Goal: Information Seeking & Learning: Find specific fact

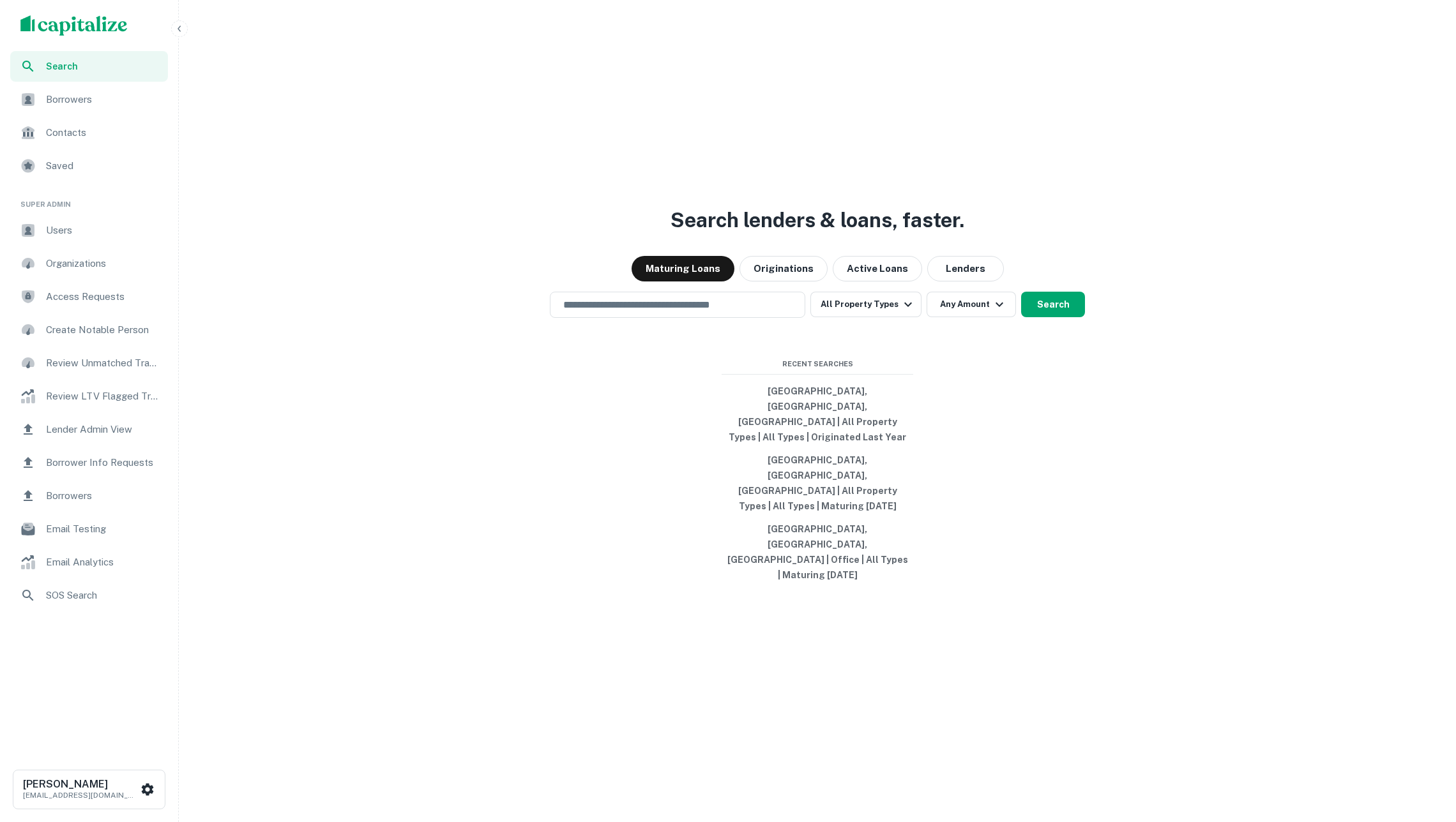
click at [108, 590] on span "SOS Search" at bounding box center [103, 596] width 115 height 16
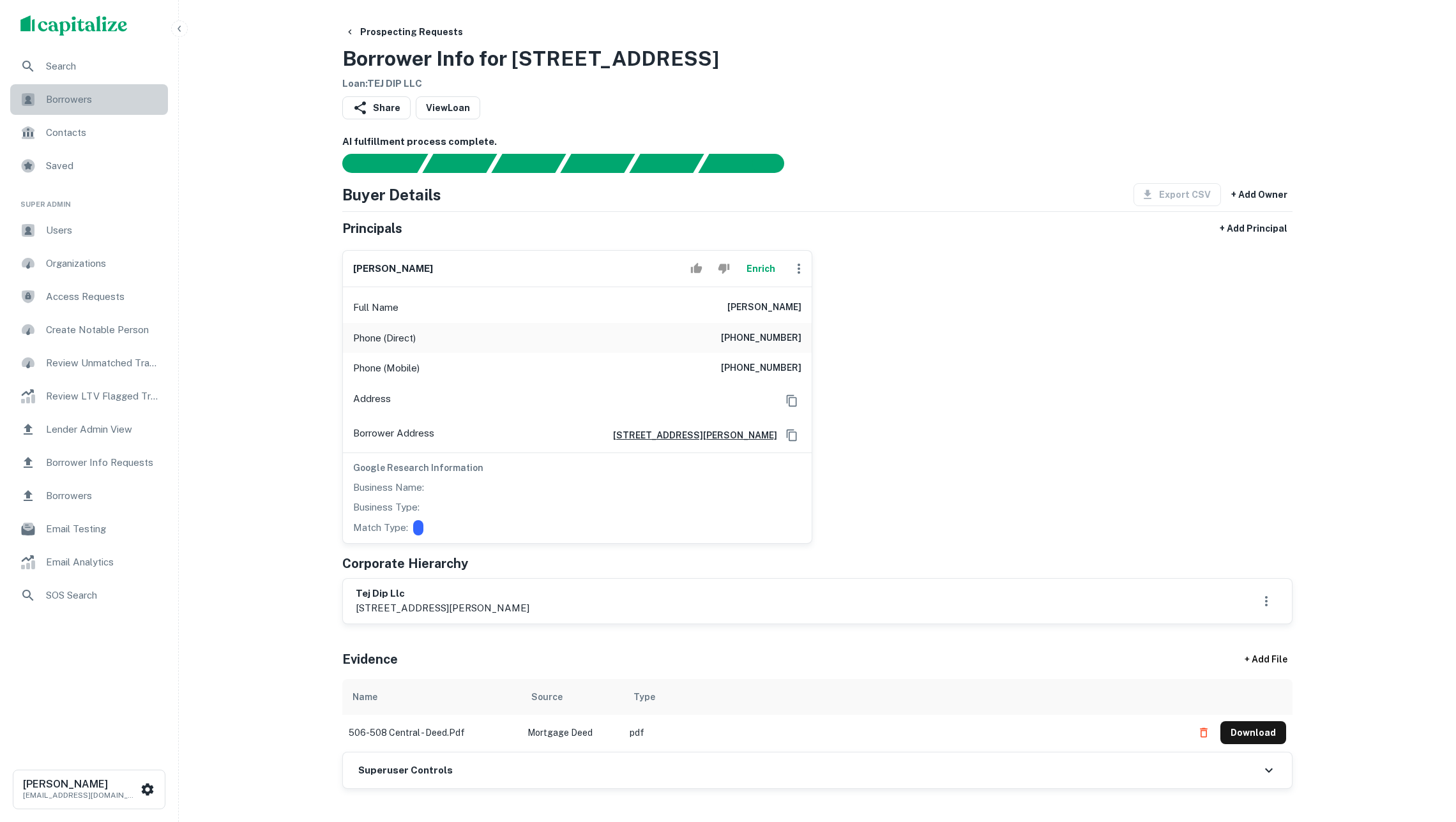
click at [62, 102] on span "Borrowers" at bounding box center [103, 100] width 115 height 16
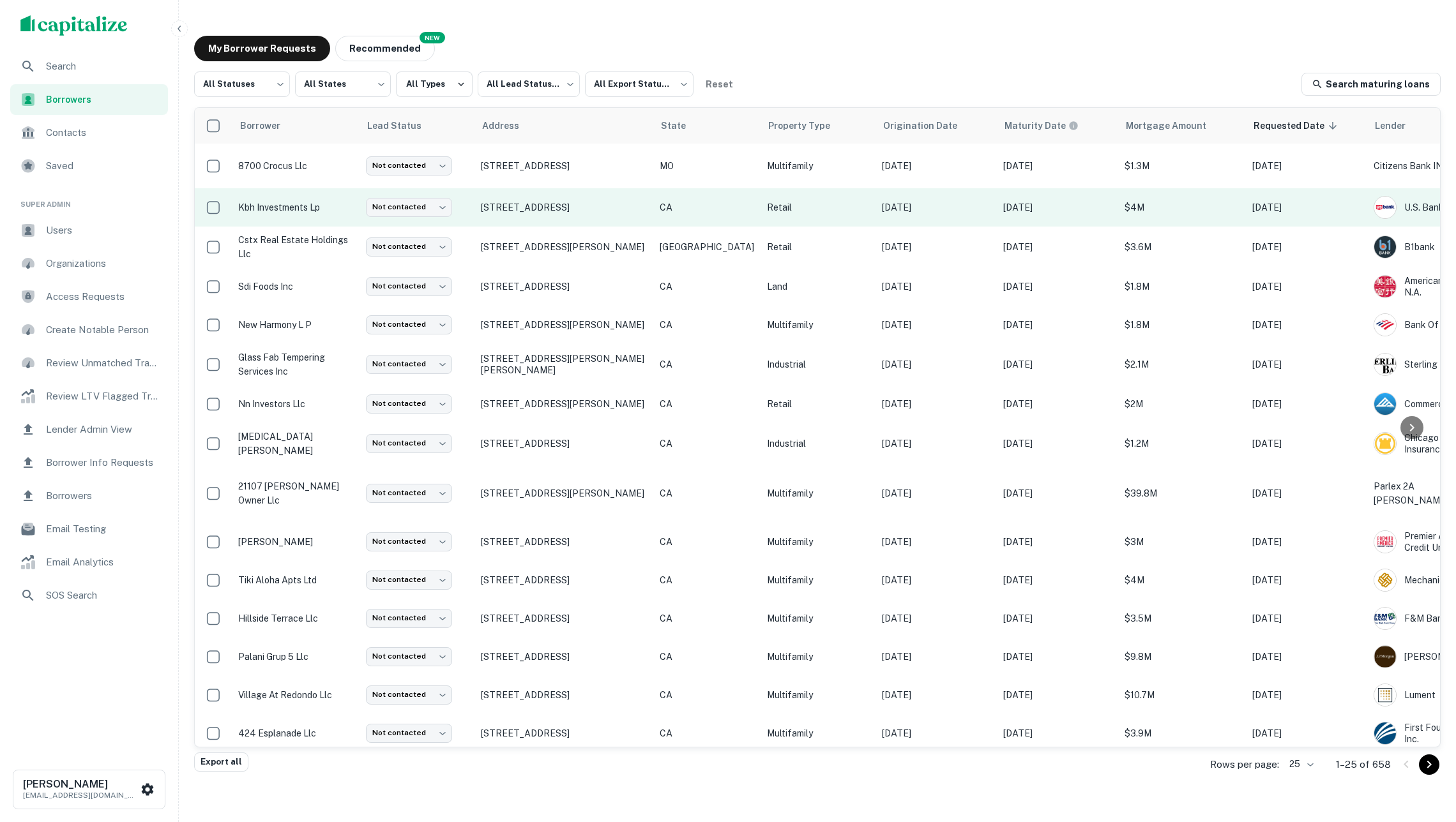
click at [465, 211] on td "Not contacted **** ​" at bounding box center [417, 207] width 115 height 38
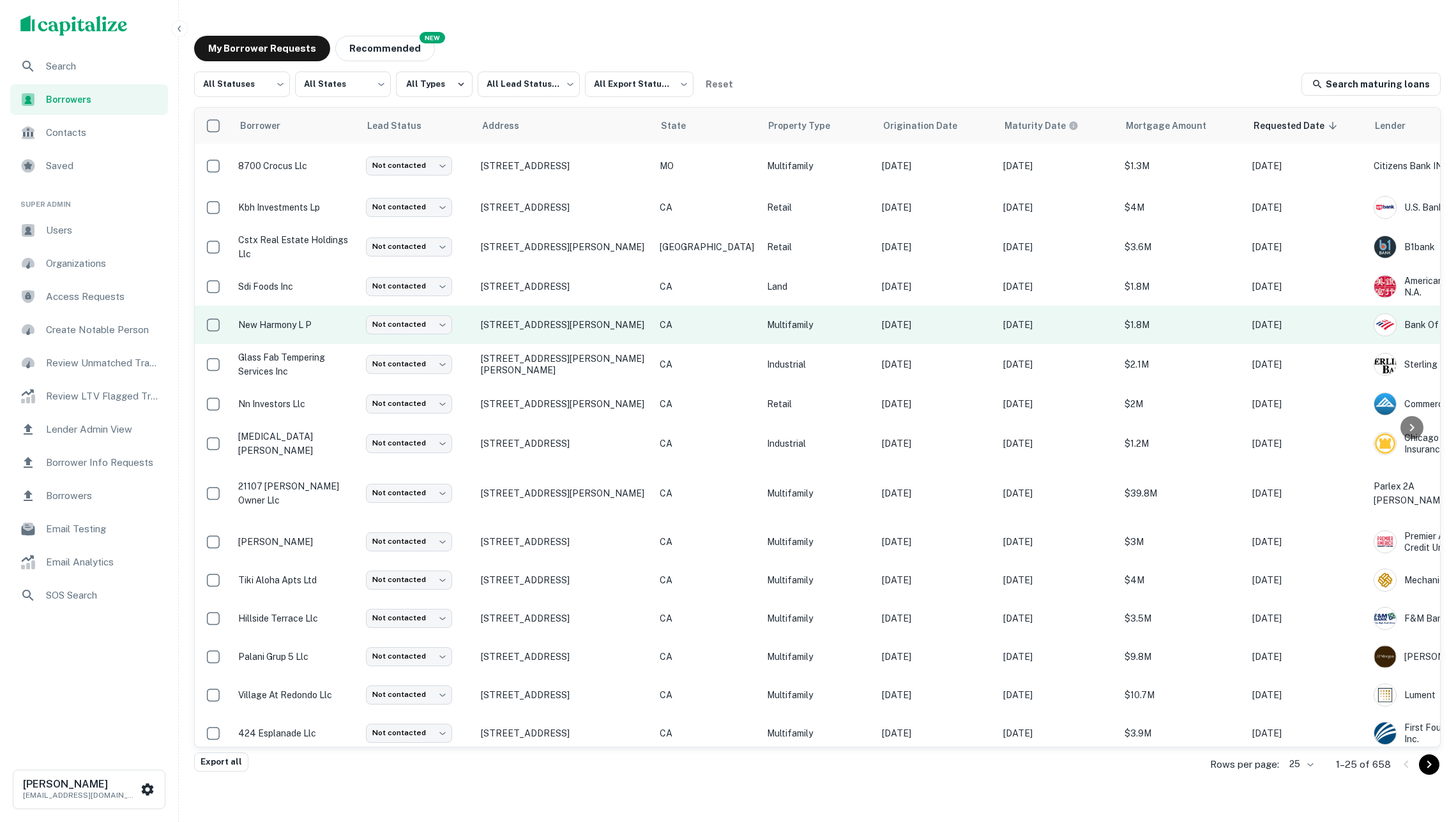
click at [469, 331] on td "Not contacted **** ​" at bounding box center [417, 325] width 115 height 38
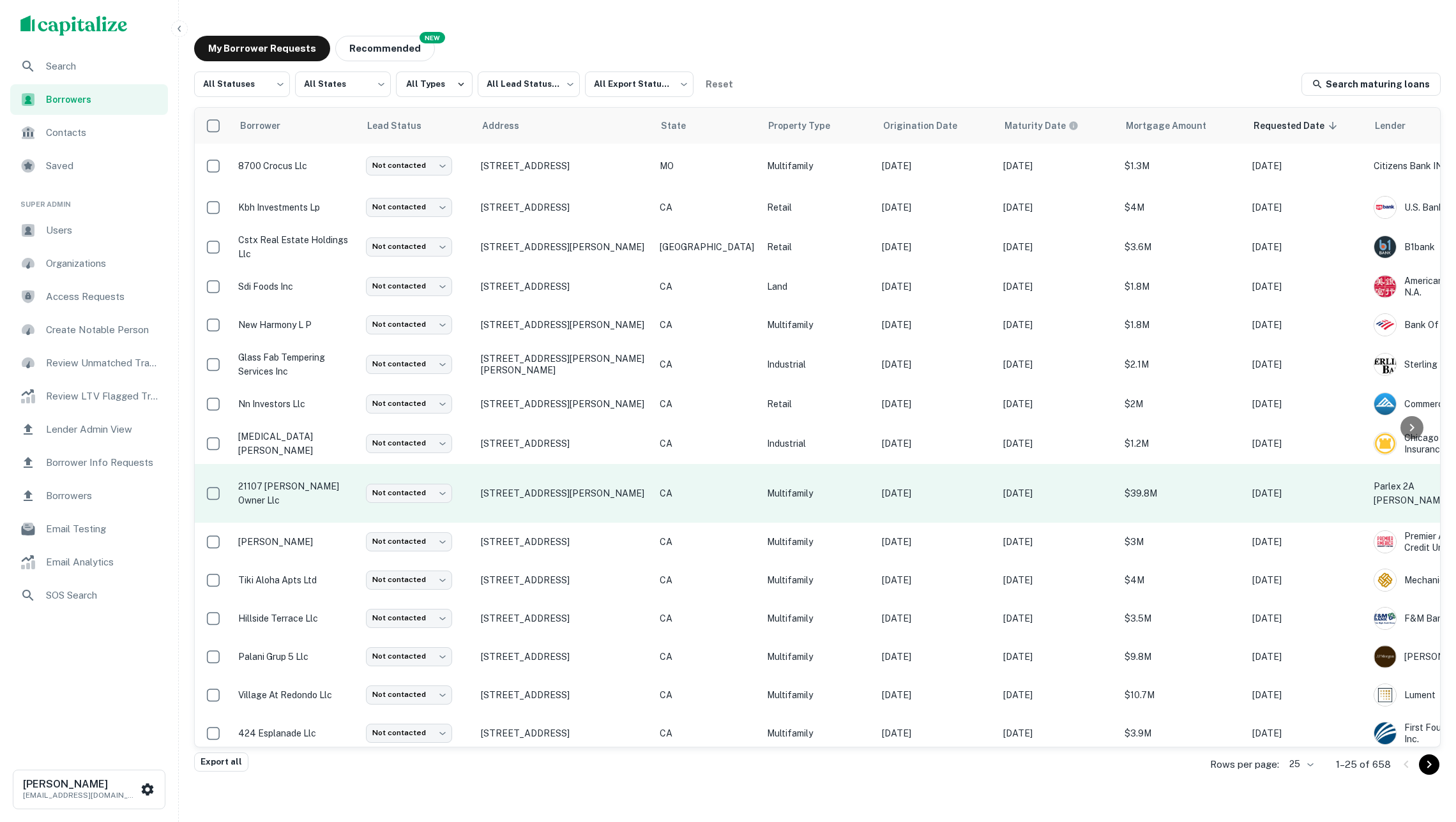
click at [306, 489] on td "21107 amie owner llc" at bounding box center [295, 494] width 128 height 59
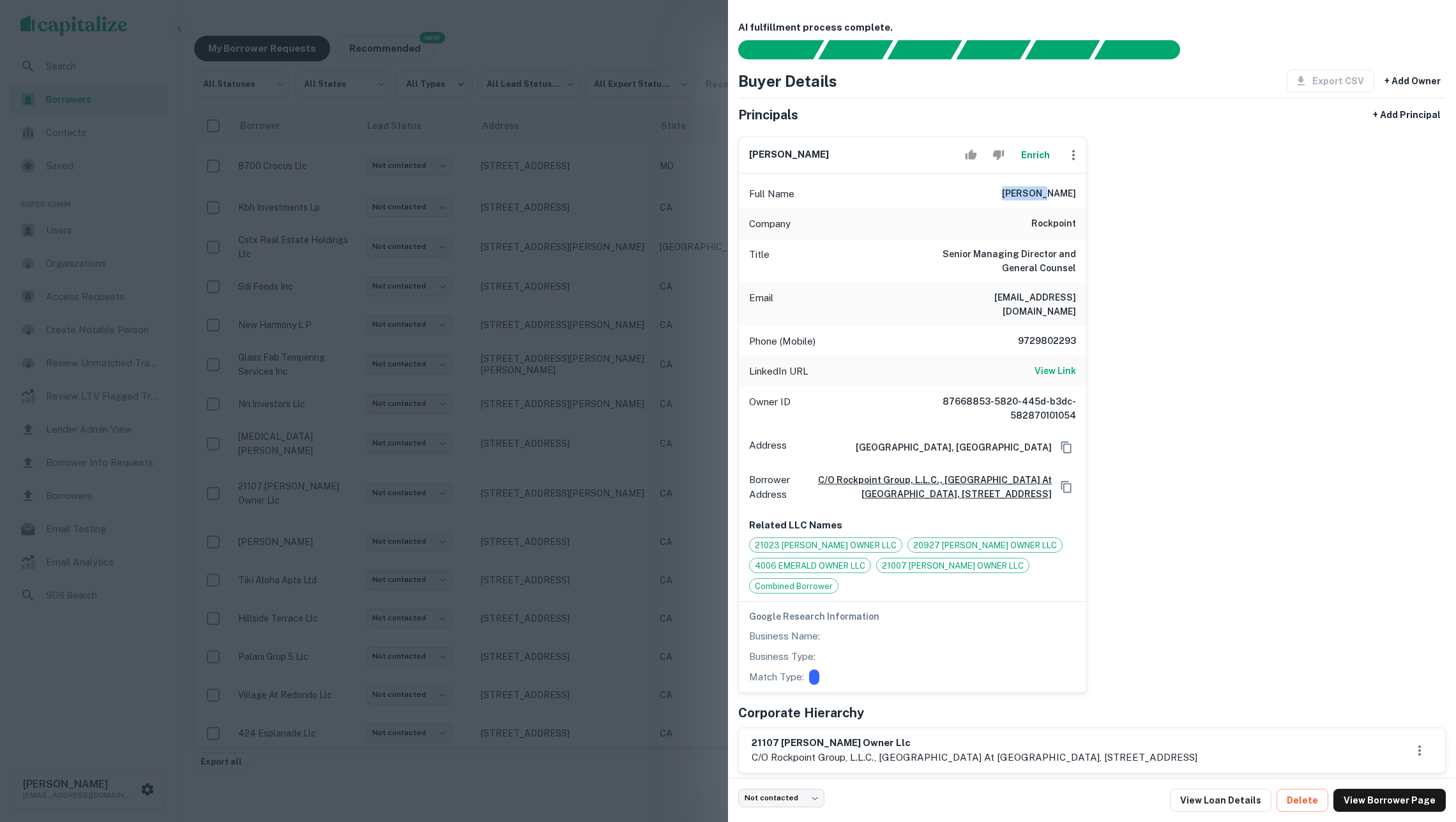
drag, startPoint x: 1043, startPoint y: 201, endPoint x: 1079, endPoint y: 201, distance: 36.0
click at [1079, 201] on div "Full Name ron hoyl" at bounding box center [912, 194] width 347 height 30
copy h6 "ron hoyl"
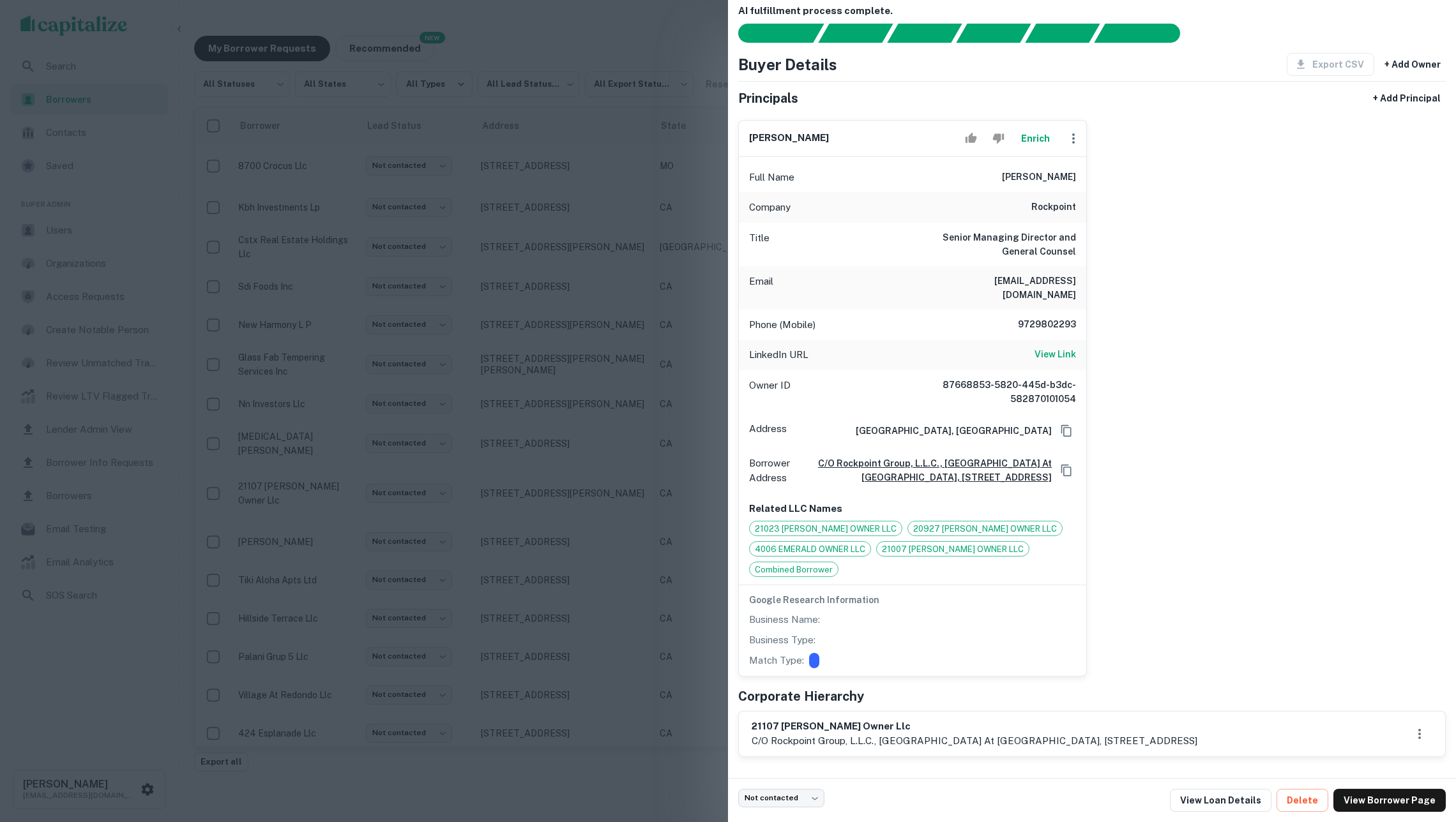
scroll to position [9, 0]
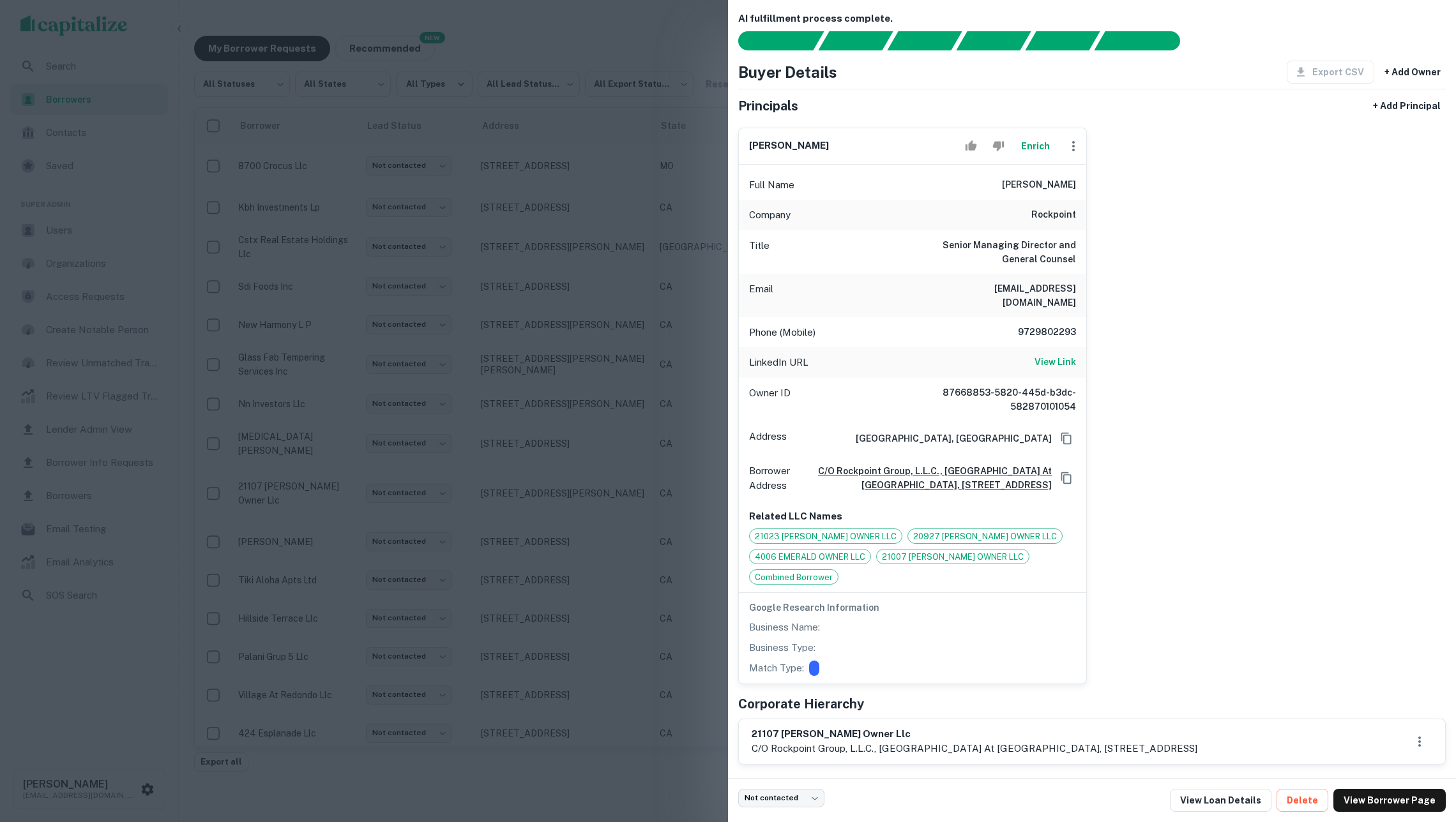
click at [539, 281] on div at bounding box center [728, 411] width 1456 height 822
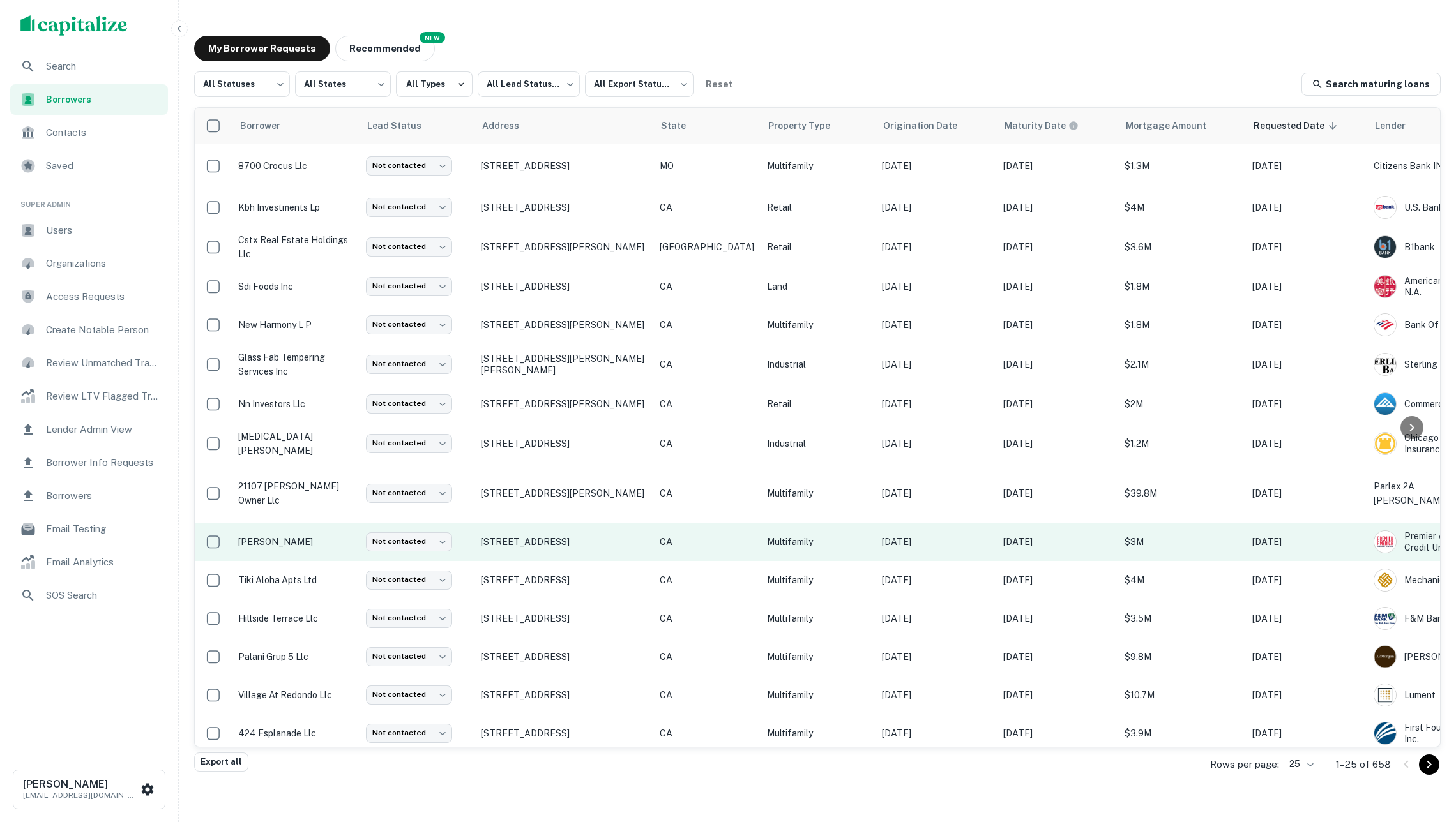
click at [330, 535] on p "[PERSON_NAME]" at bounding box center [295, 542] width 115 height 14
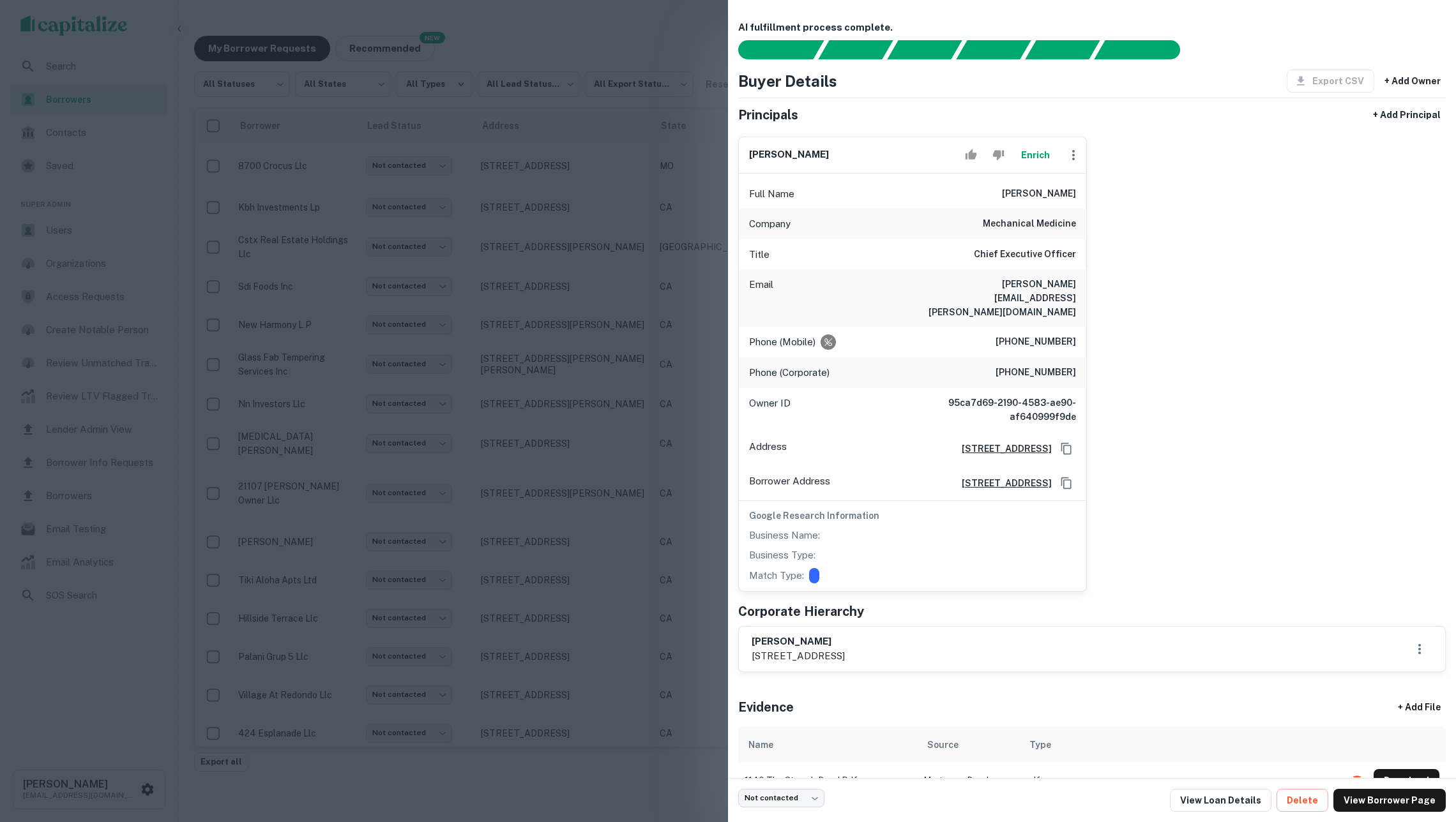
drag, startPoint x: 1009, startPoint y: 193, endPoint x: 1101, endPoint y: 201, distance: 92.3
click at [1101, 201] on div "allen j. selner Enrich Full Name allen j. selner Company mechanical medicine Ti…" at bounding box center [1087, 359] width 718 height 465
copy h6 "allen j. selner"
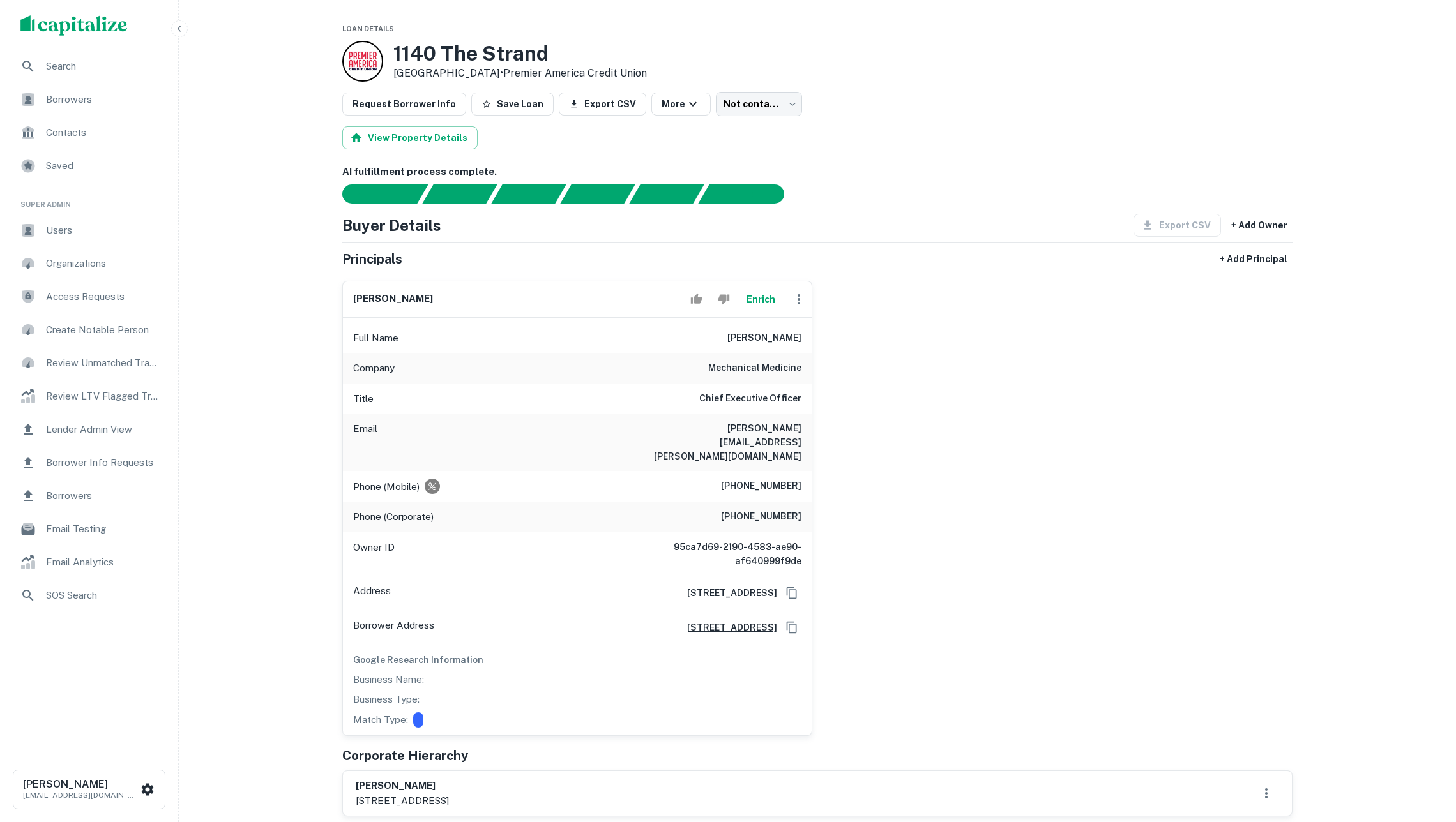
scroll to position [1, 0]
click at [95, 595] on span "SOS Search" at bounding box center [103, 596] width 115 height 16
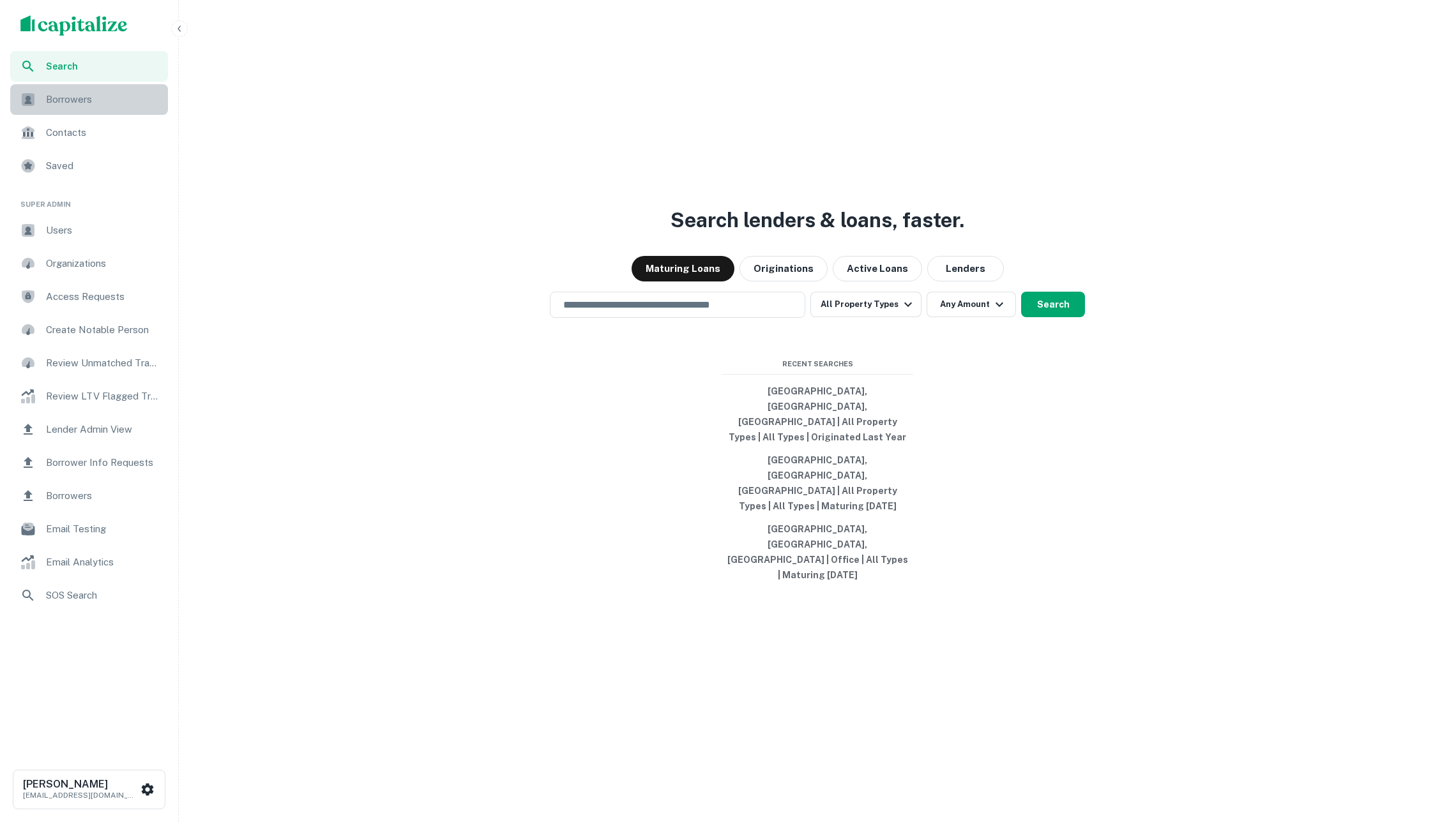
click at [86, 109] on div "Borrowers" at bounding box center [89, 99] width 158 height 30
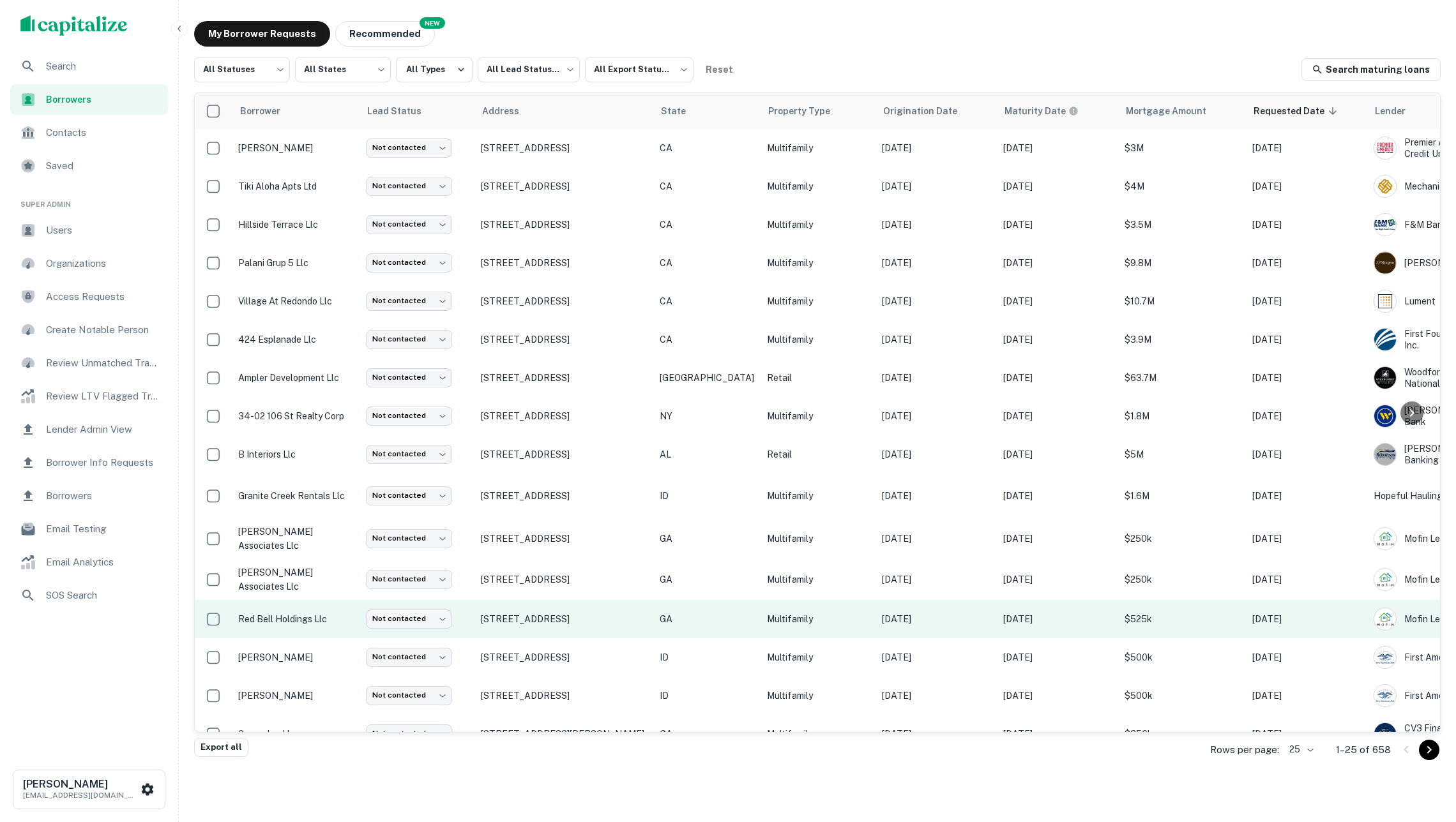
scroll to position [14, 0]
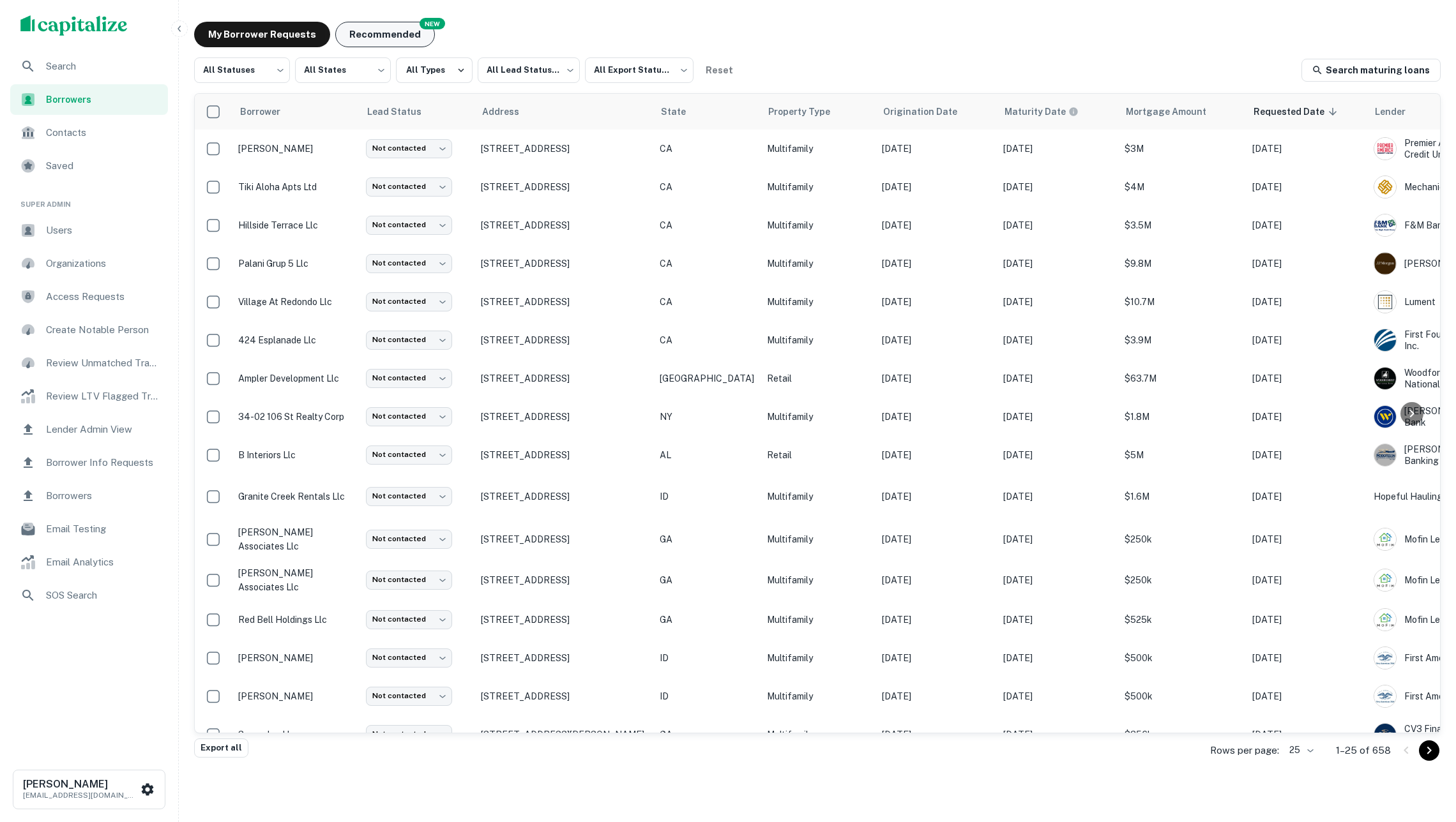
click at [402, 32] on button "Recommended" at bounding box center [385, 34] width 100 height 25
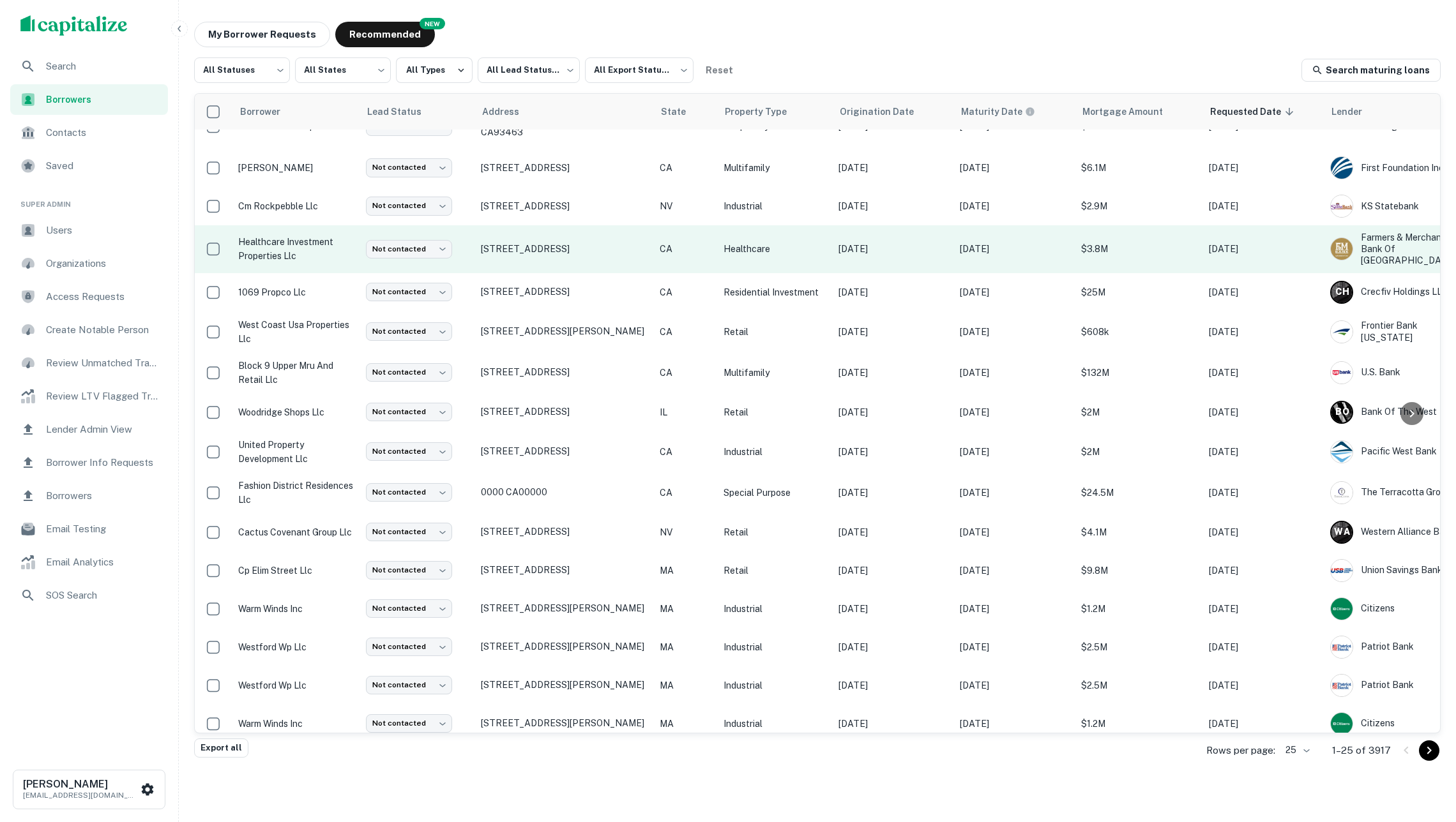
click at [681, 252] on p "CA" at bounding box center [685, 249] width 51 height 14
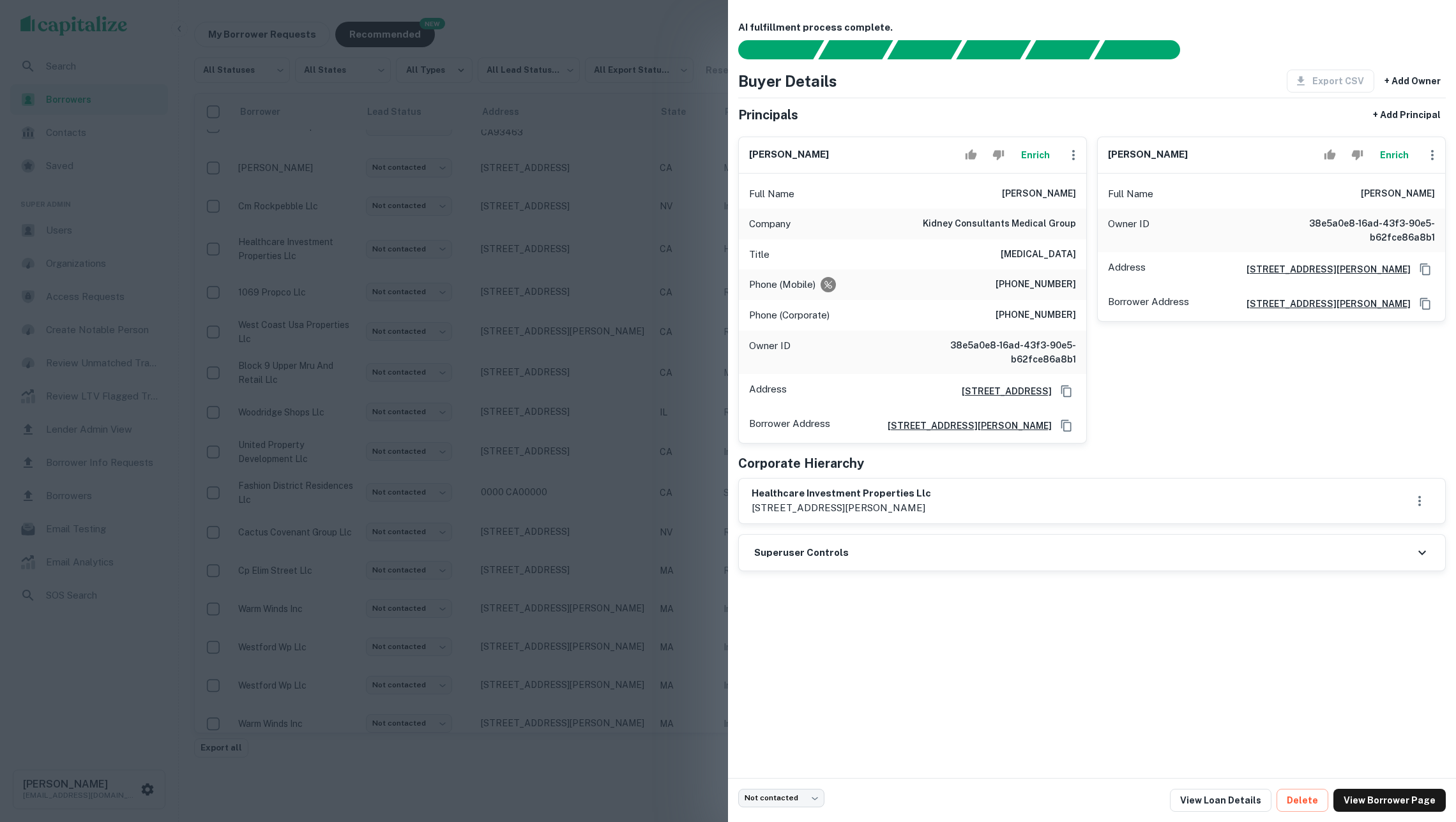
click at [607, 336] on div at bounding box center [728, 411] width 1456 height 822
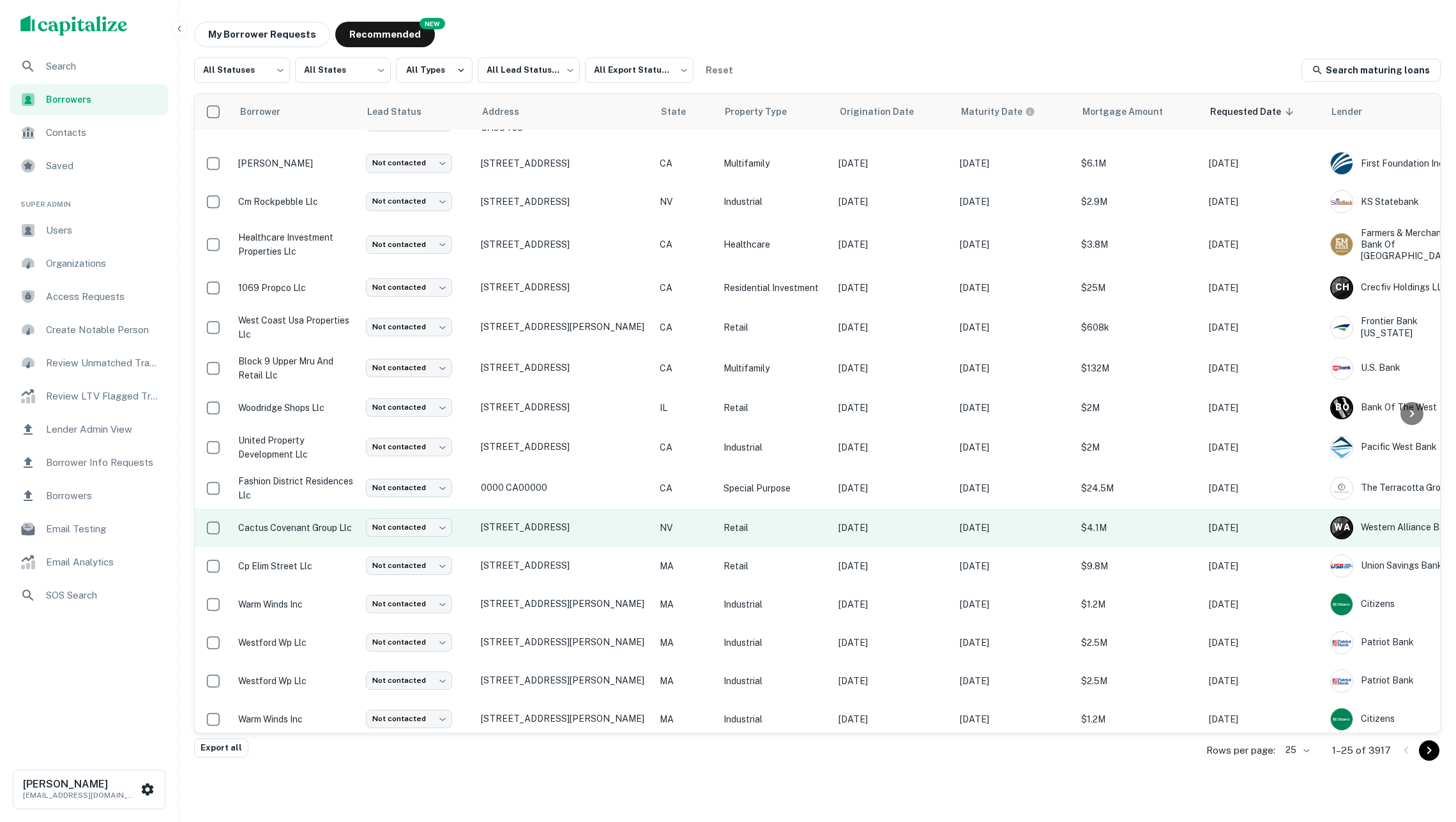
scroll to position [383, 0]
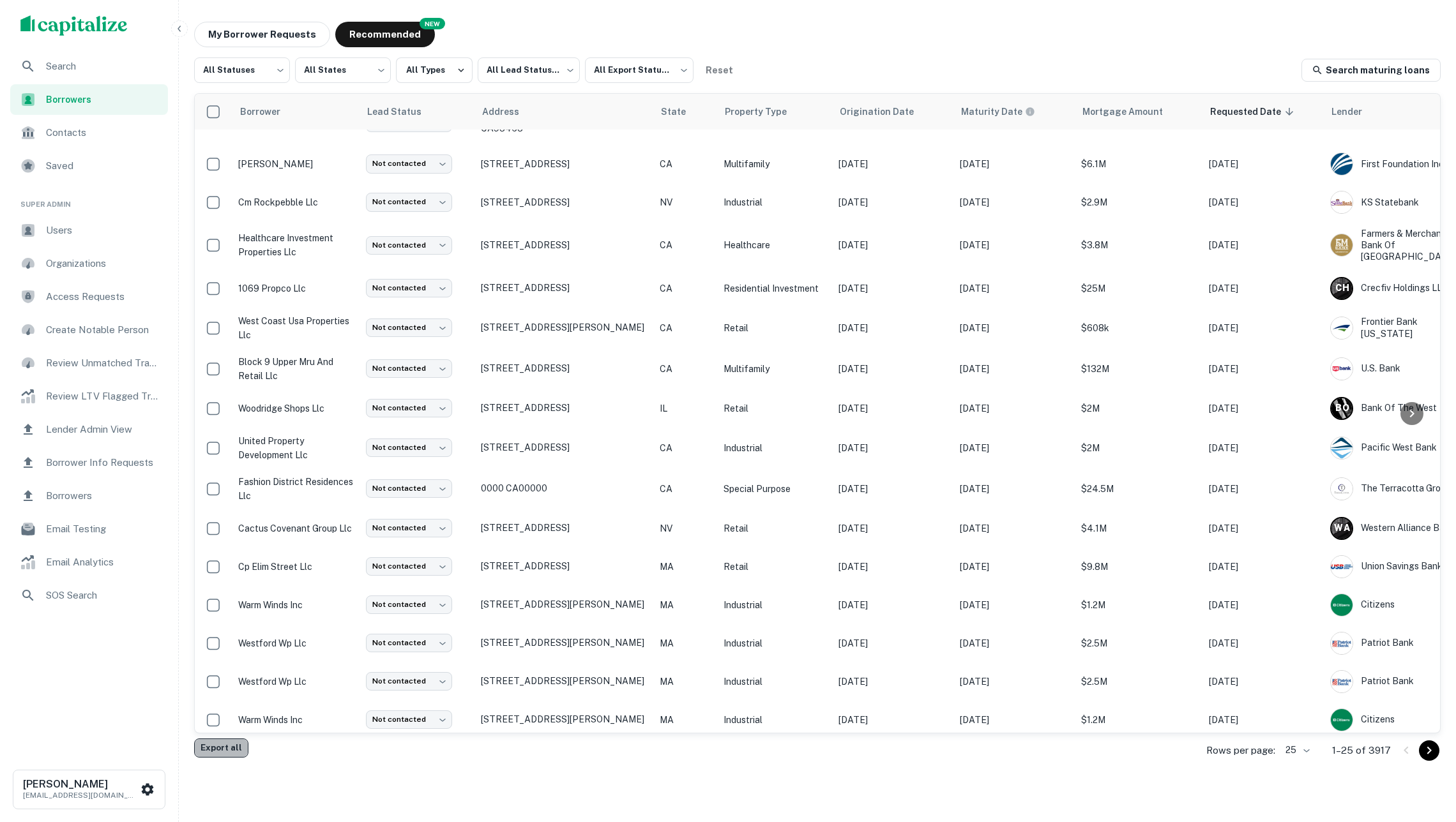
click at [226, 747] on button "Export all" at bounding box center [221, 748] width 55 height 19
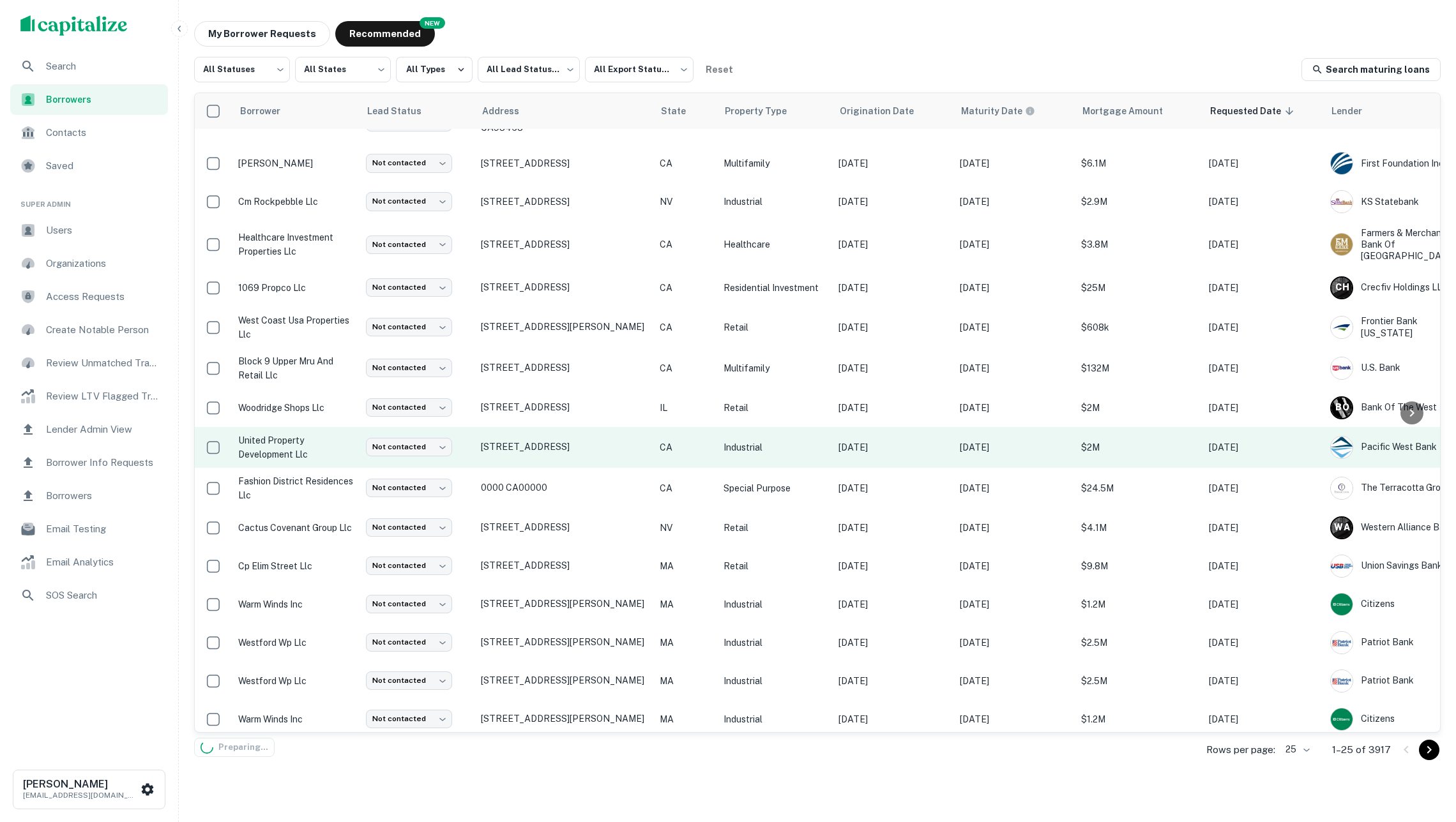
scroll to position [14, 0]
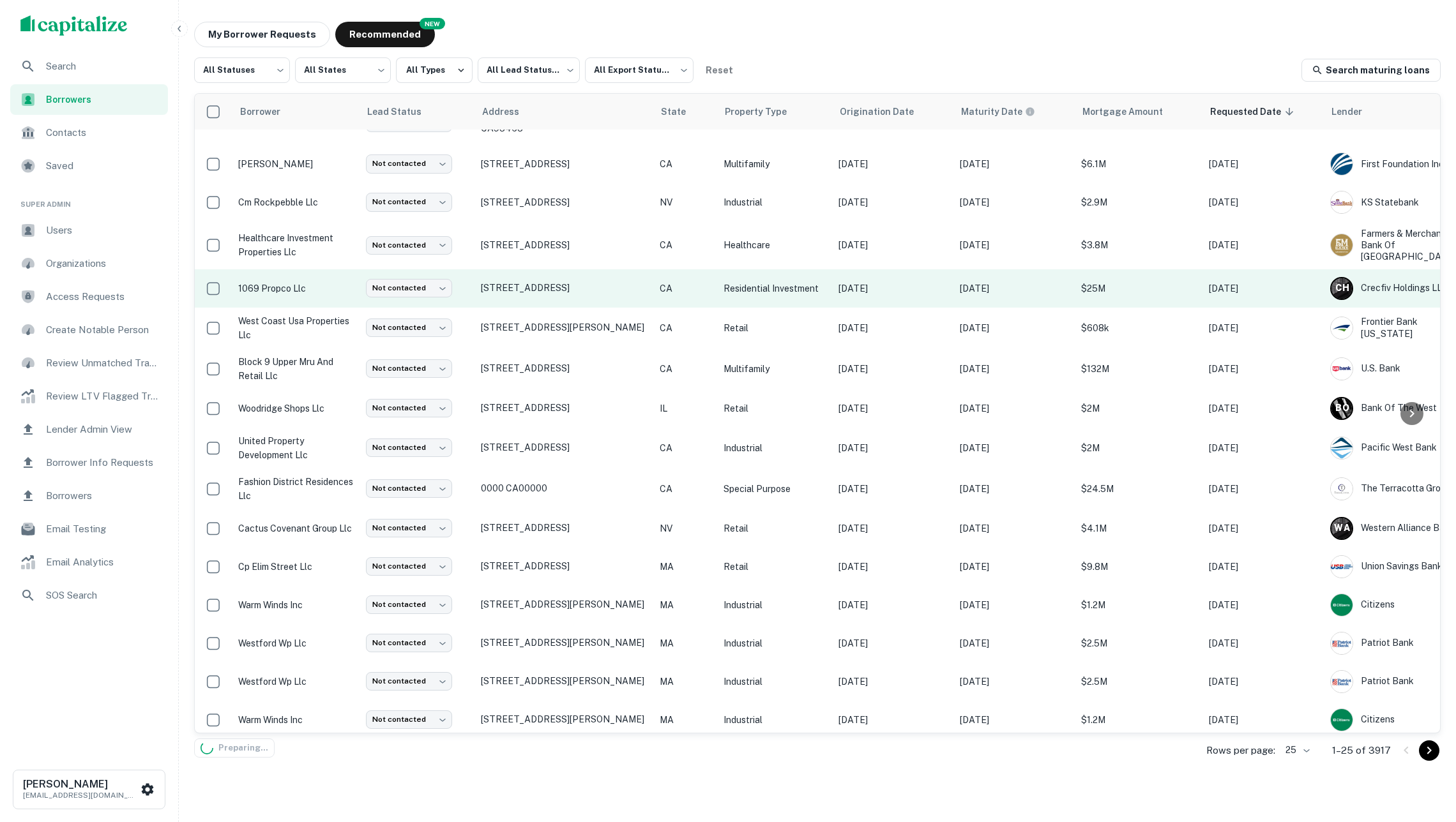
click at [709, 287] on p "CA" at bounding box center [685, 288] width 51 height 14
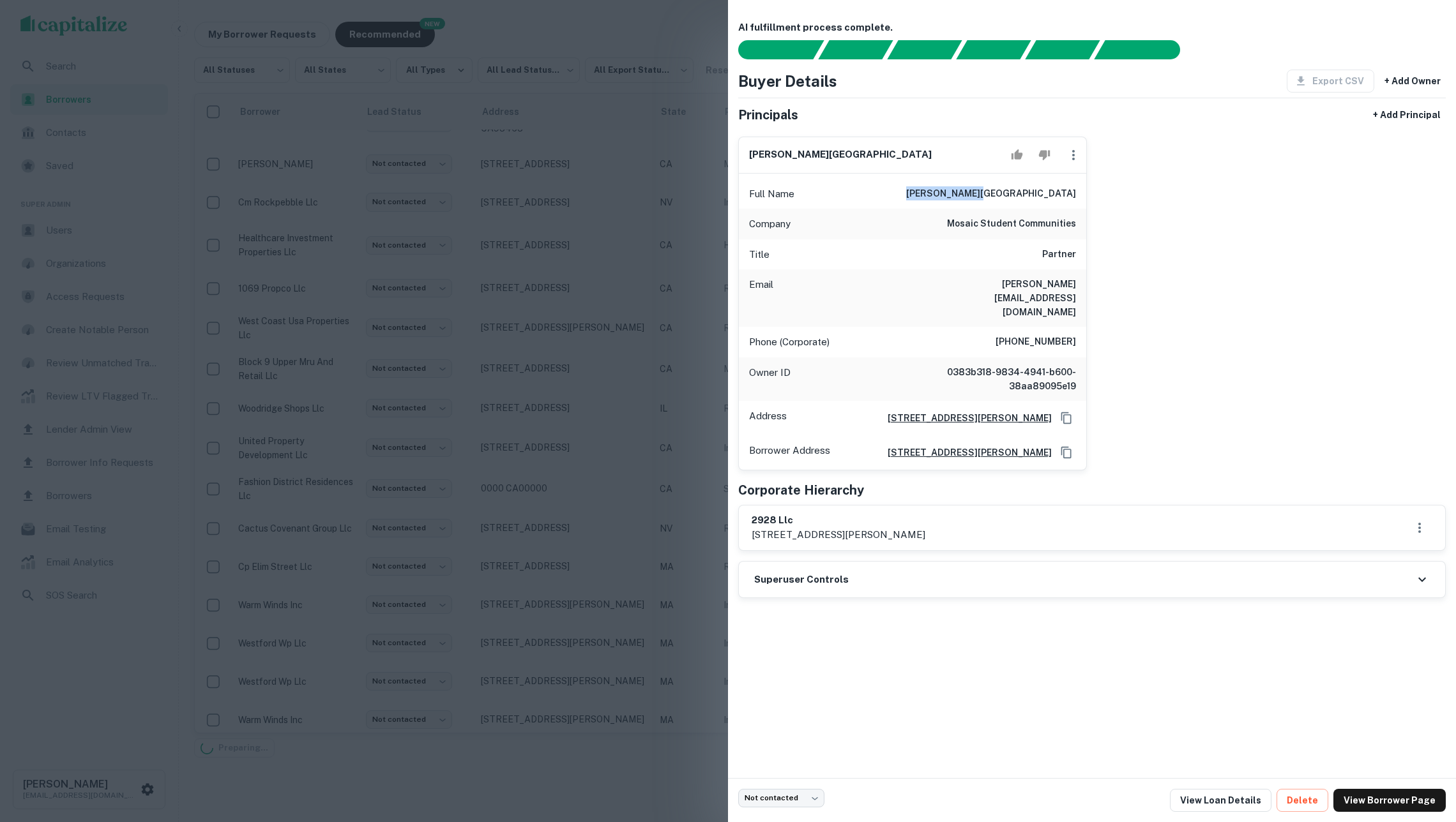
drag, startPoint x: 1022, startPoint y: 201, endPoint x: 1081, endPoint y: 199, distance: 59.0
click at [1081, 199] on div "Full Name george a. alva" at bounding box center [912, 194] width 347 height 30
copy h6 "george a. alva"
click at [570, 356] on div at bounding box center [728, 411] width 1456 height 822
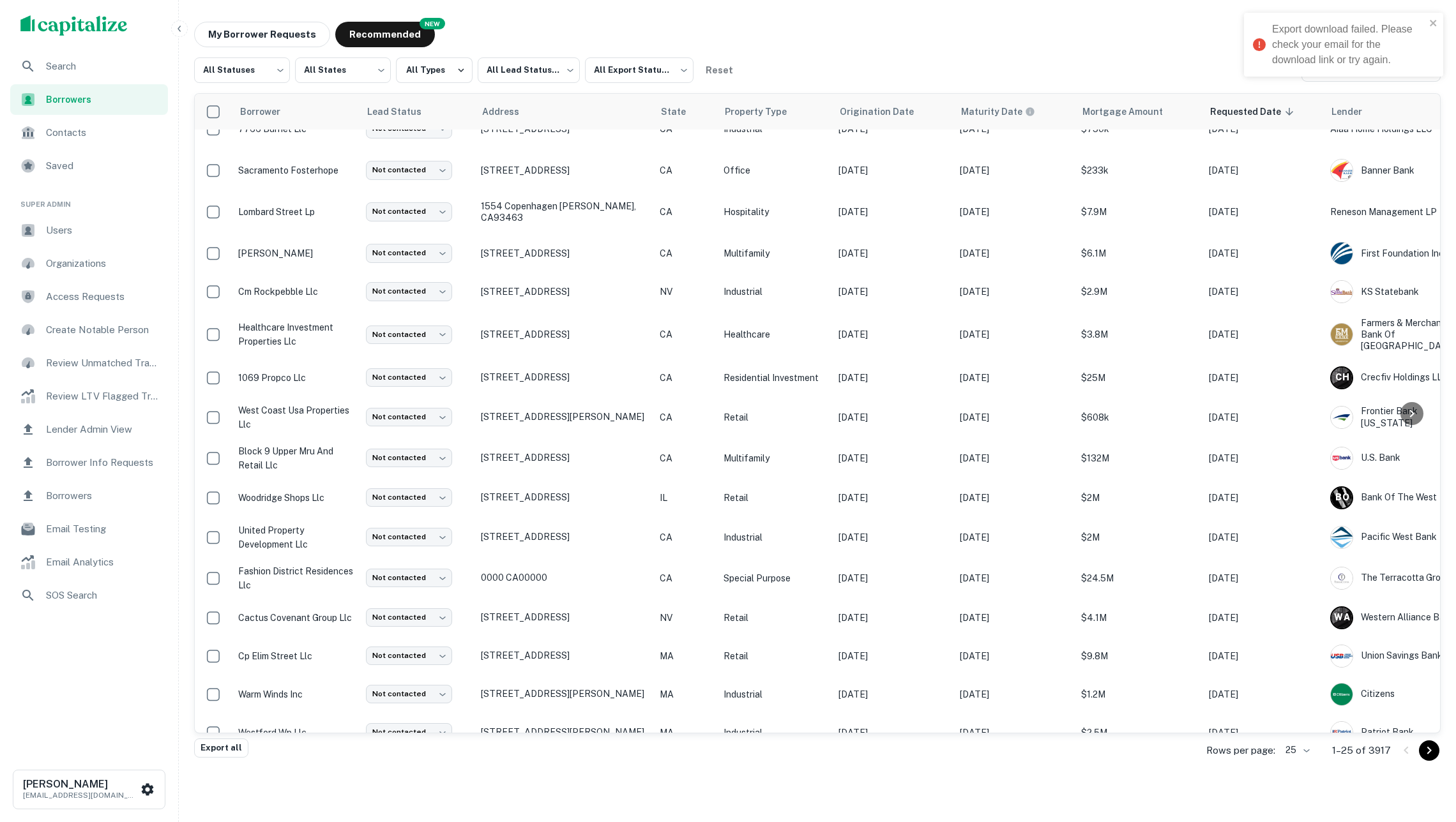
scroll to position [286, 0]
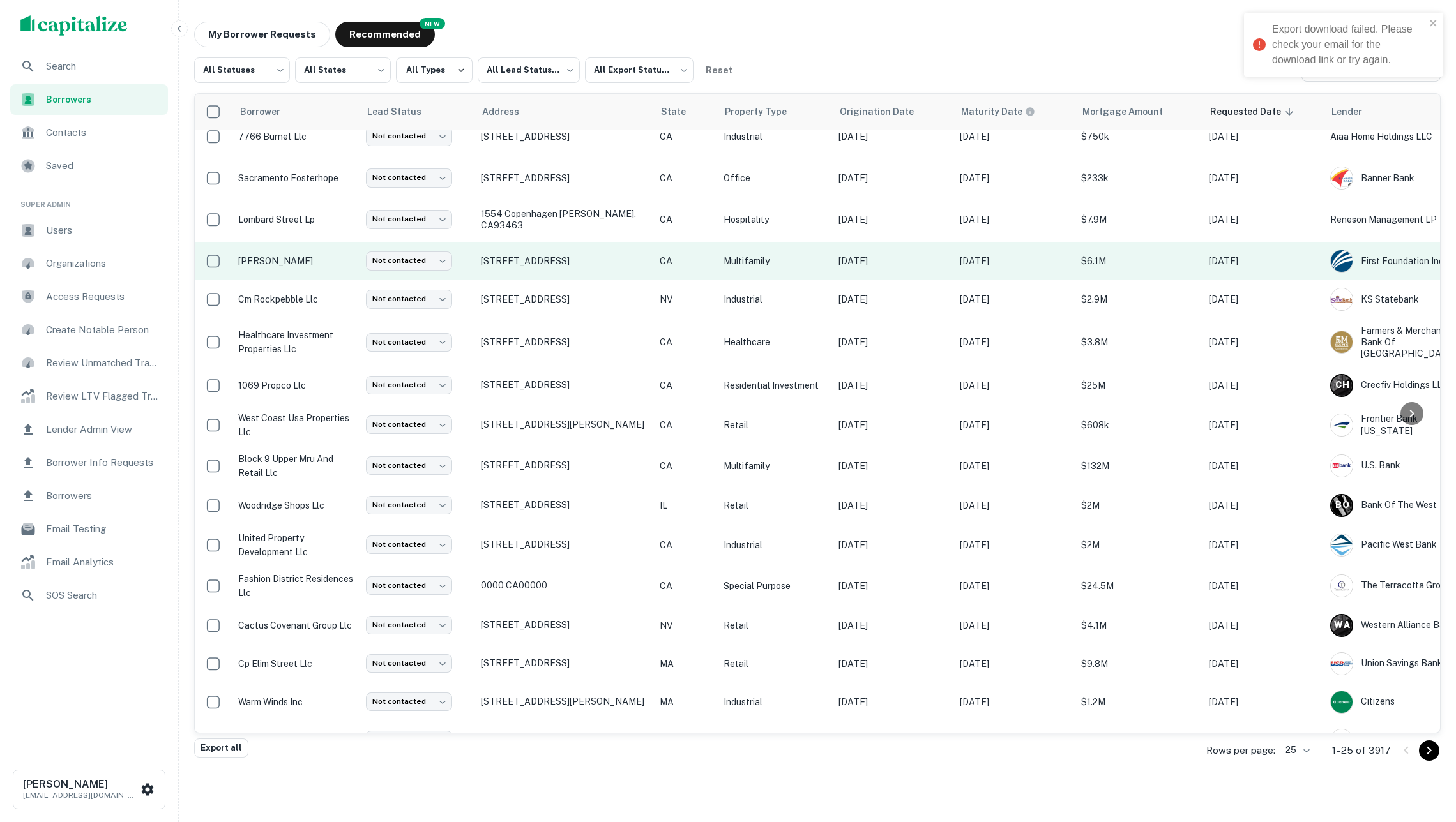
click at [1347, 261] on img at bounding box center [1341, 260] width 22 height 22
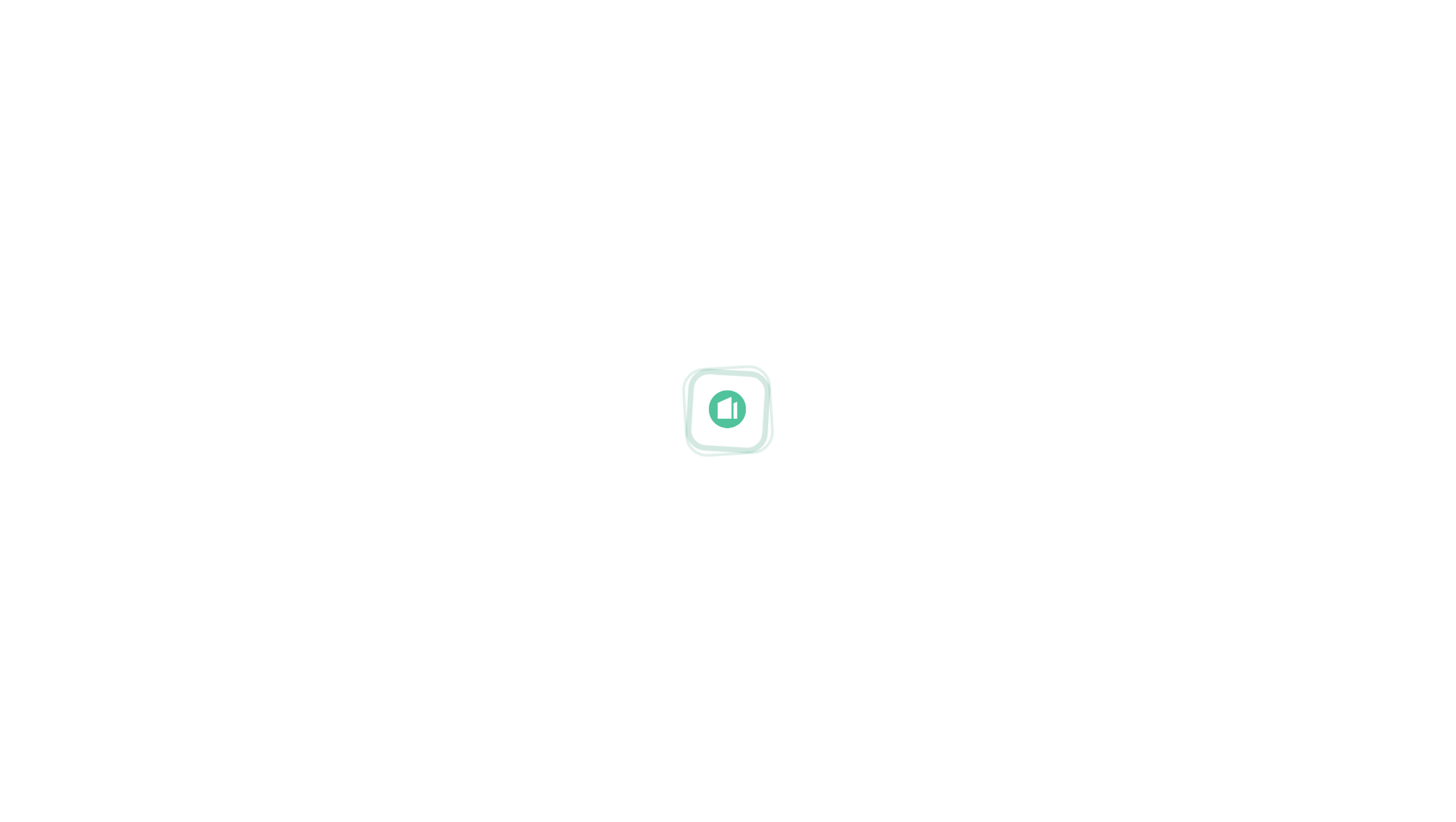
click at [1293, 185] on div at bounding box center [728, 411] width 1456 height 618
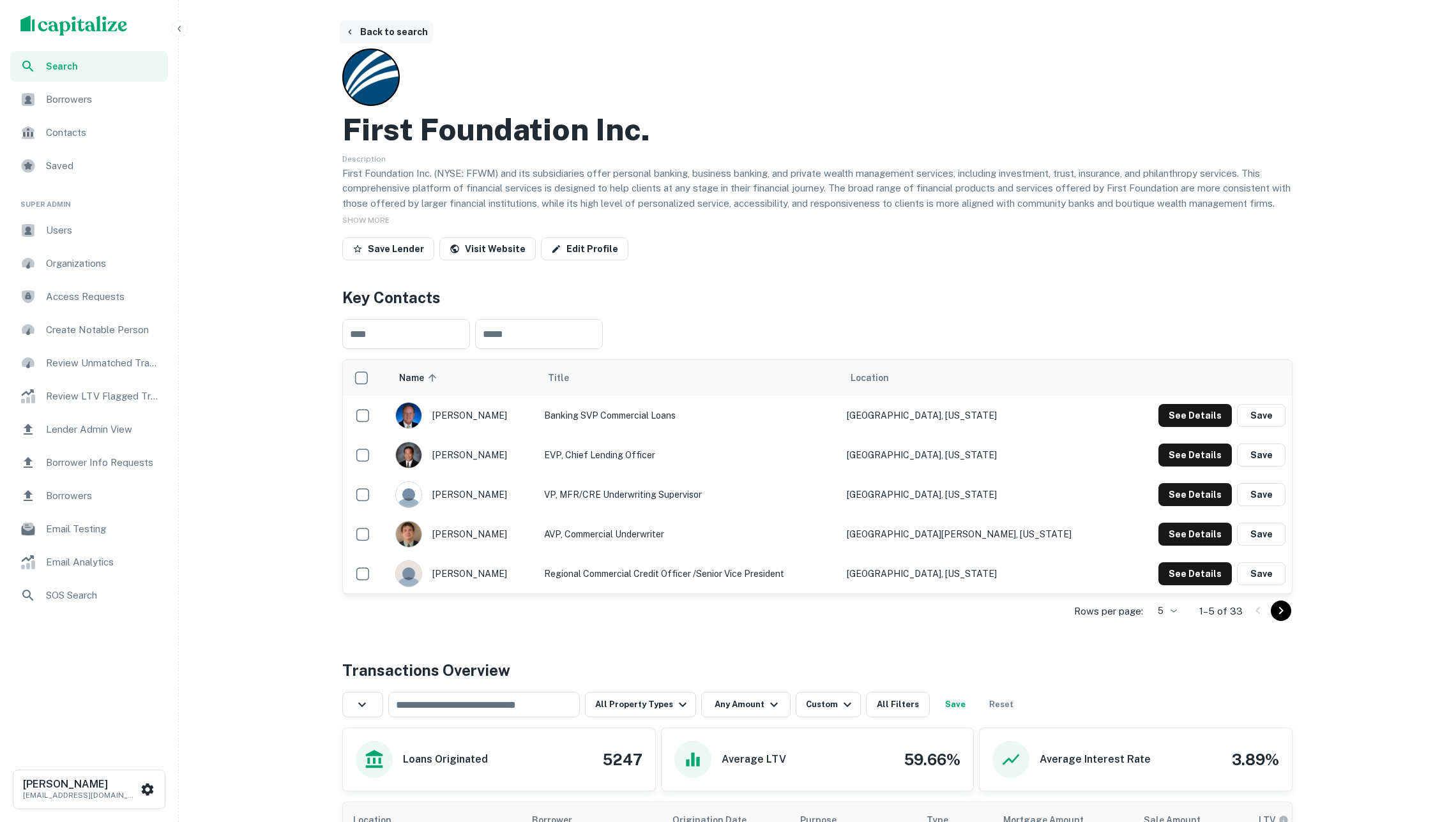
click at [404, 33] on button "Back to search" at bounding box center [385, 32] width 93 height 23
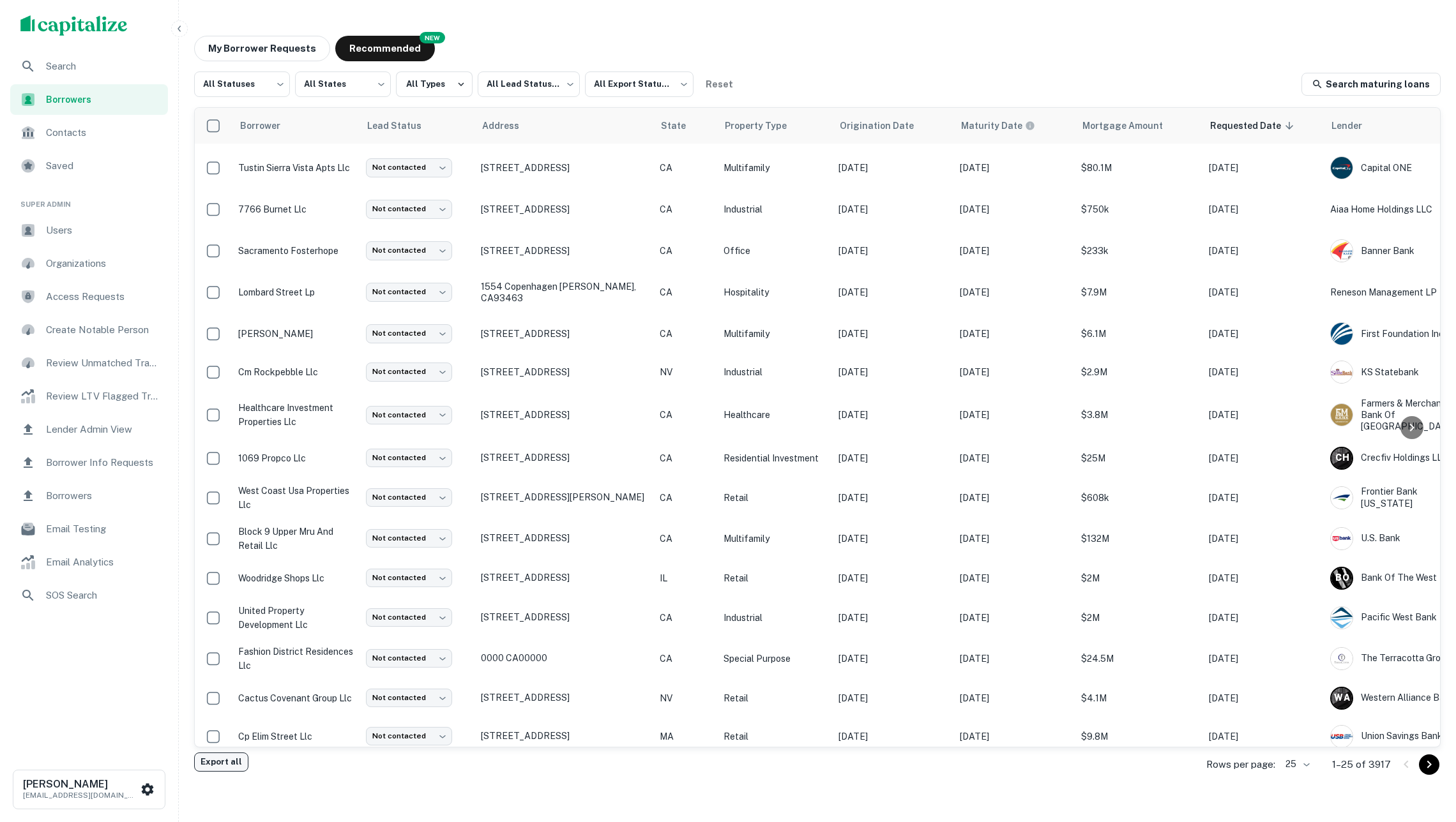
click at [218, 764] on button "Export all" at bounding box center [221, 762] width 55 height 19
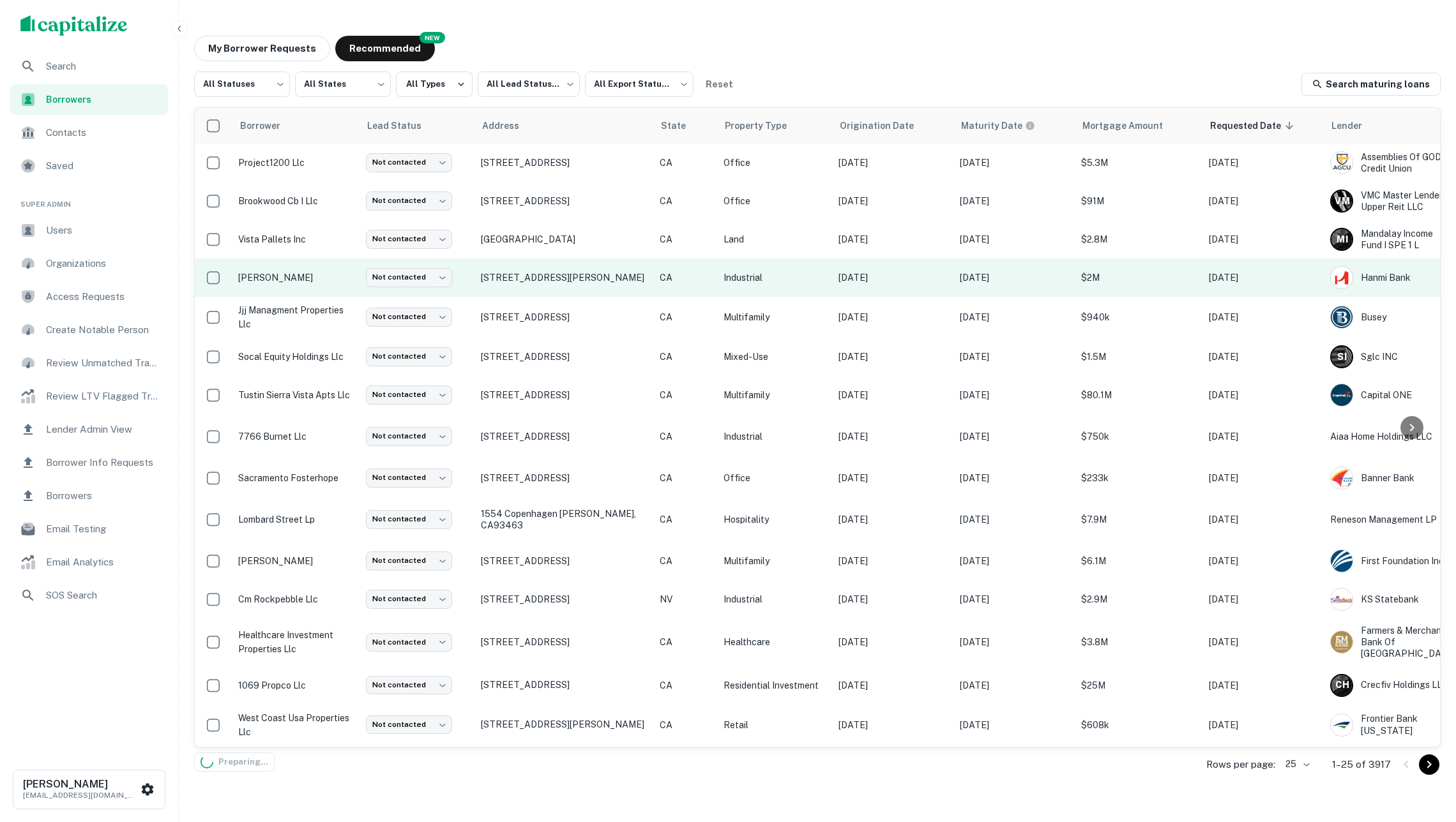
click at [651, 276] on td "2025 Alton Pkwy Irvine, CA92606" at bounding box center [564, 278] width 179 height 38
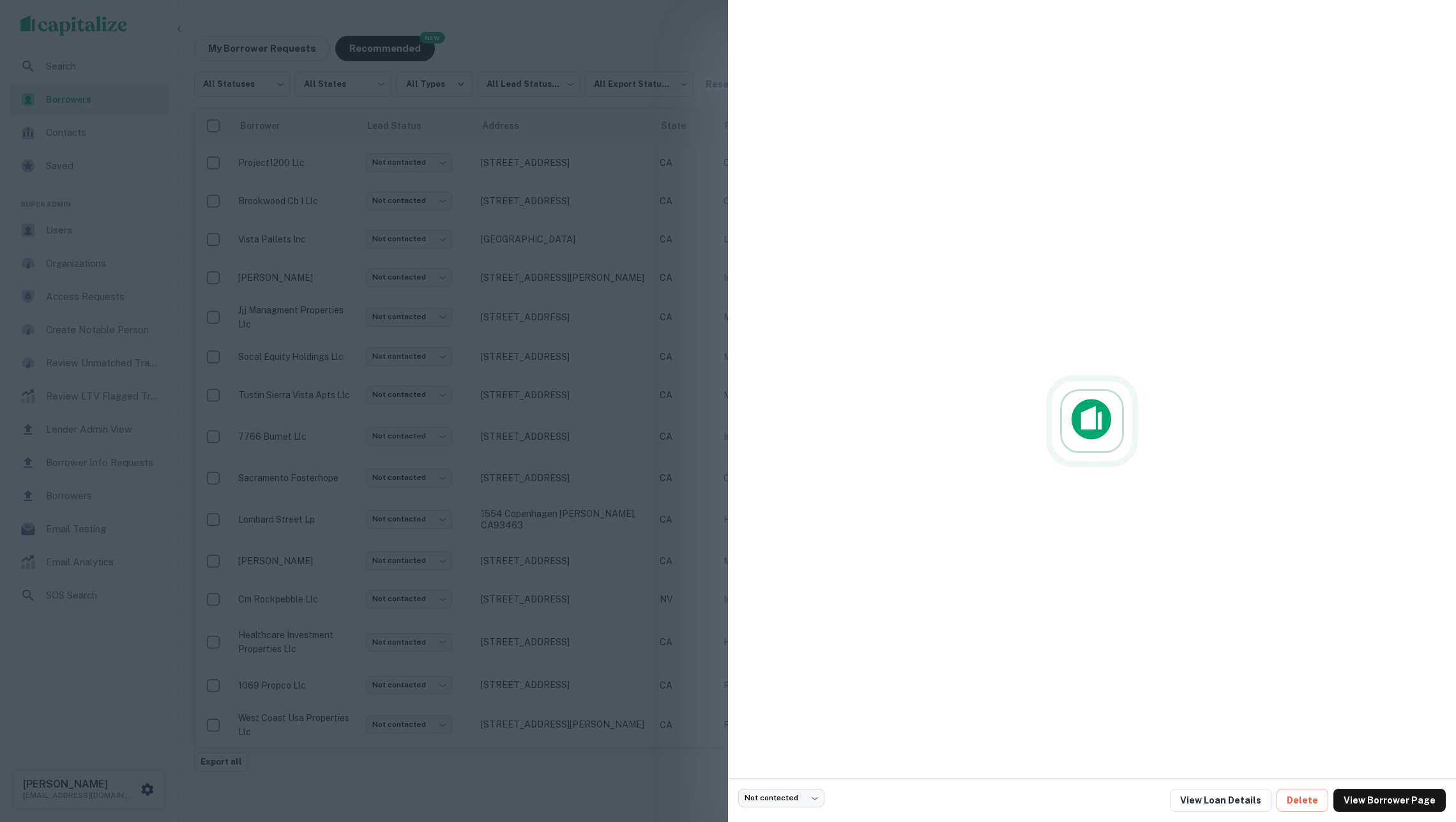
click at [670, 238] on div at bounding box center [728, 411] width 1456 height 822
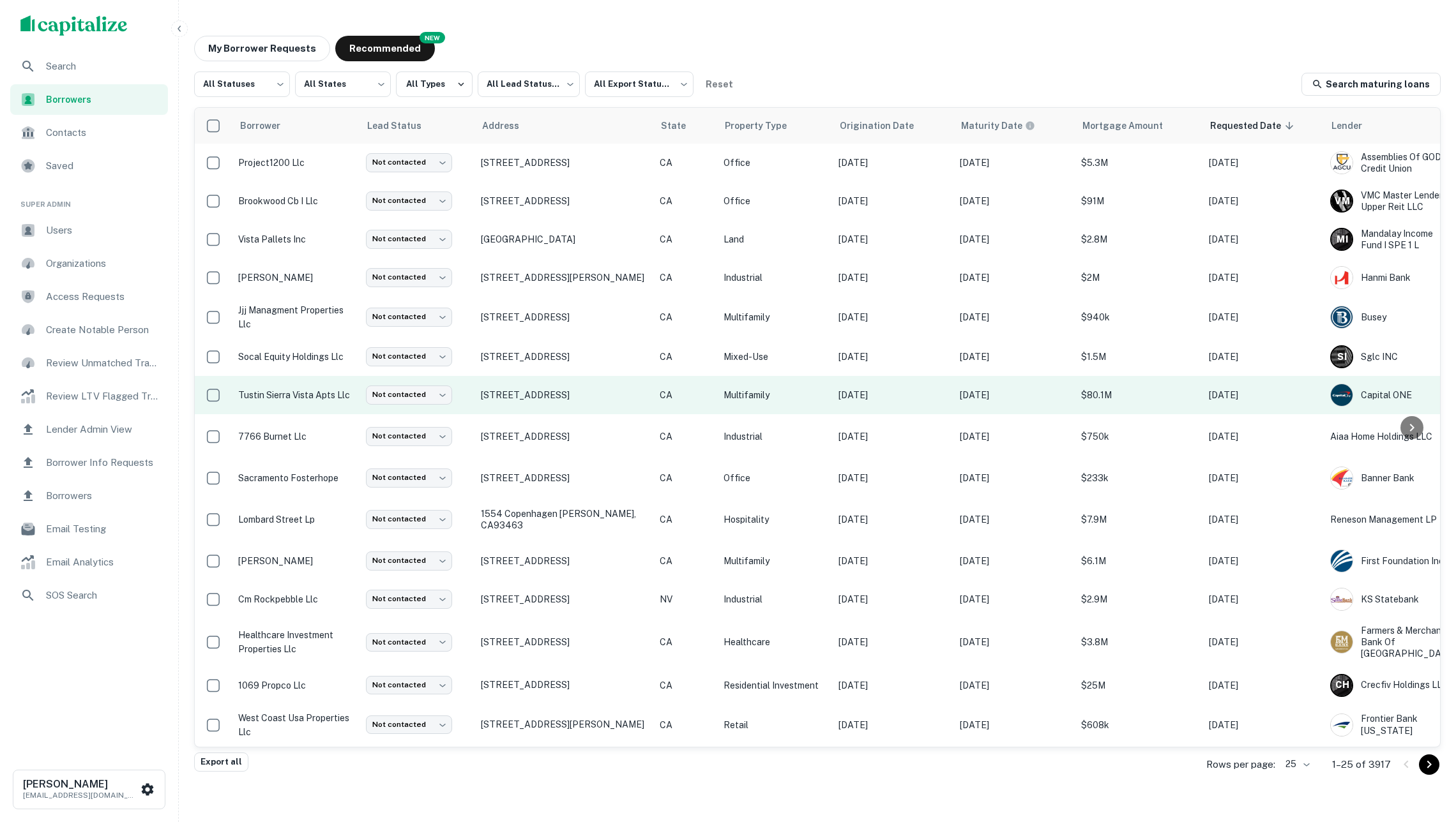
click at [693, 404] on td "CA" at bounding box center [686, 395] width 64 height 38
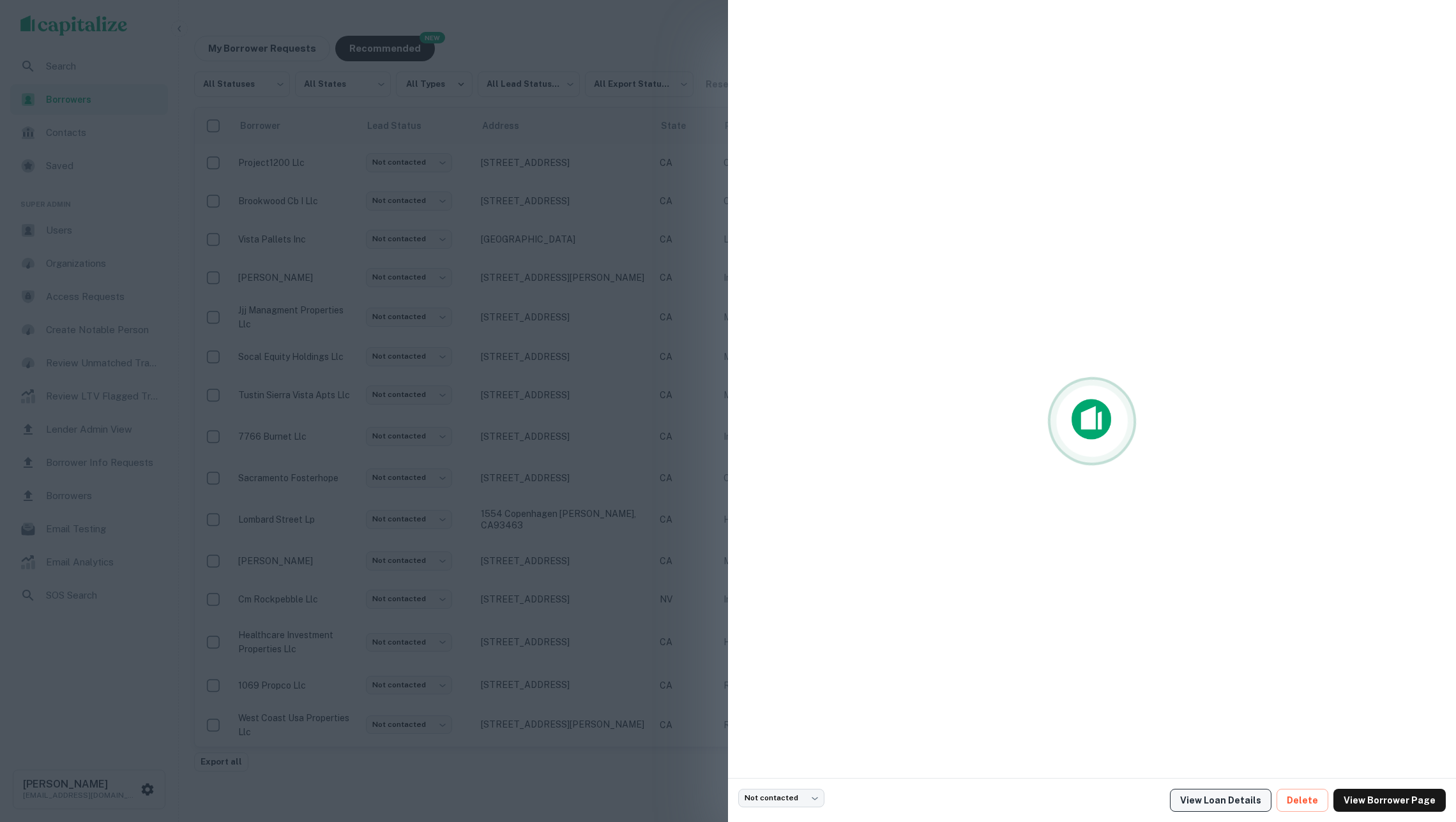
click at [1226, 800] on link "View Loan Details" at bounding box center [1221, 800] width 102 height 23
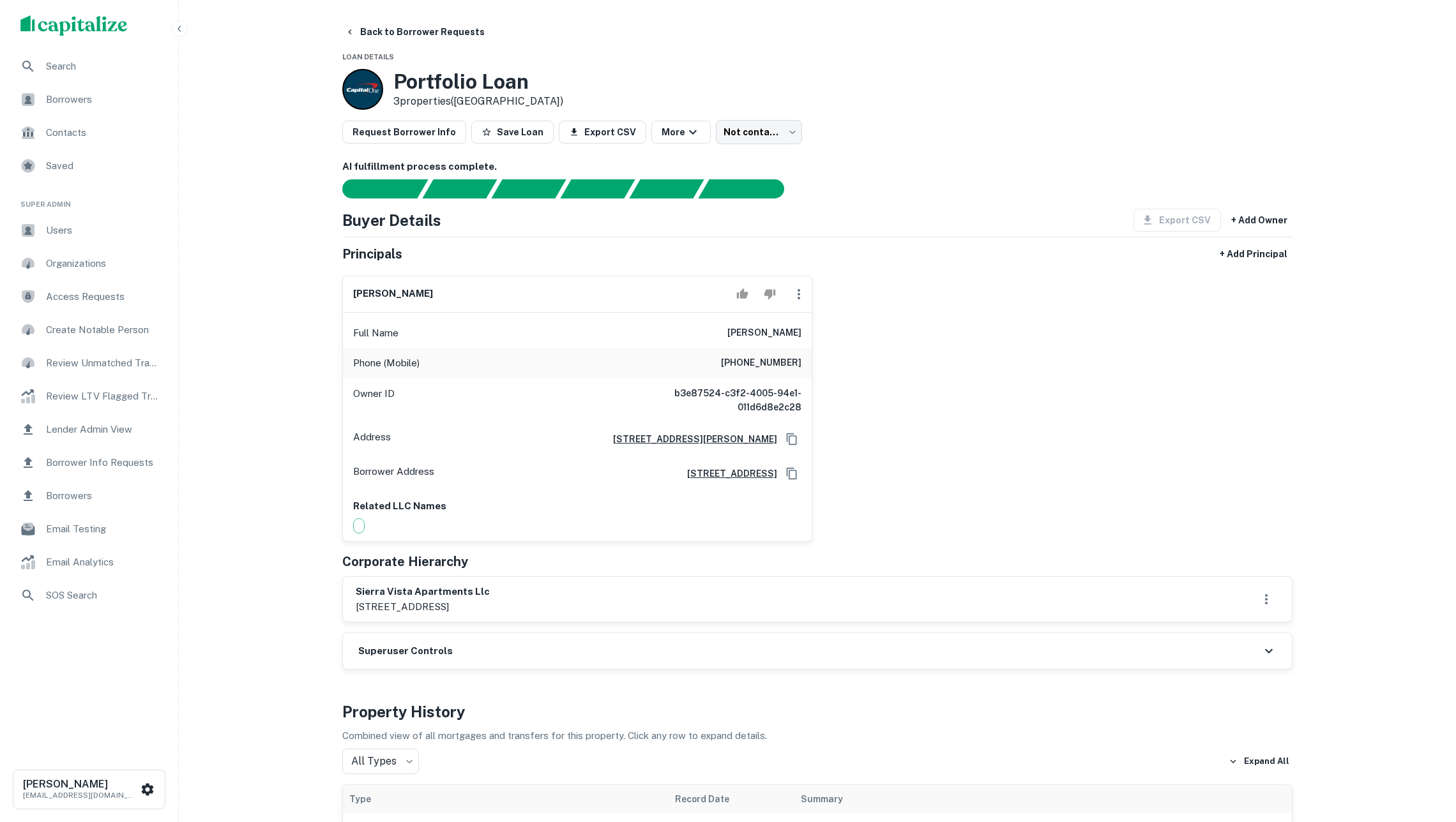
drag, startPoint x: 735, startPoint y: 339, endPoint x: 825, endPoint y: 340, distance: 90.0
click at [825, 340] on div "[PERSON_NAME] Full Name [PERSON_NAME] Phone (Mobile) [PHONE_NUMBER] Owner ID b3…" at bounding box center [813, 404] width 960 height 277
copy h6 "[PERSON_NAME]"
